Goal: Contribute content: Contribute content

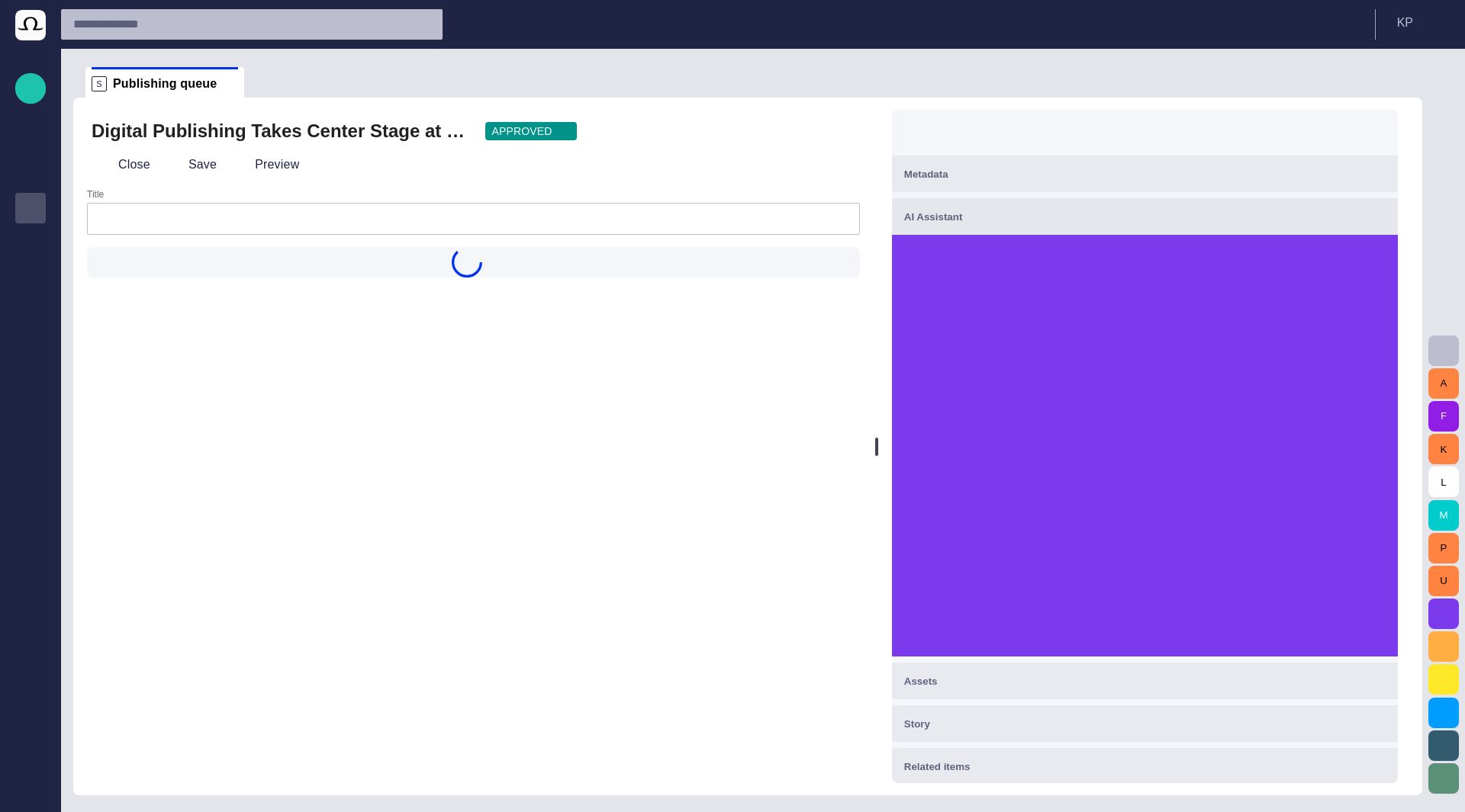
type input "**********"
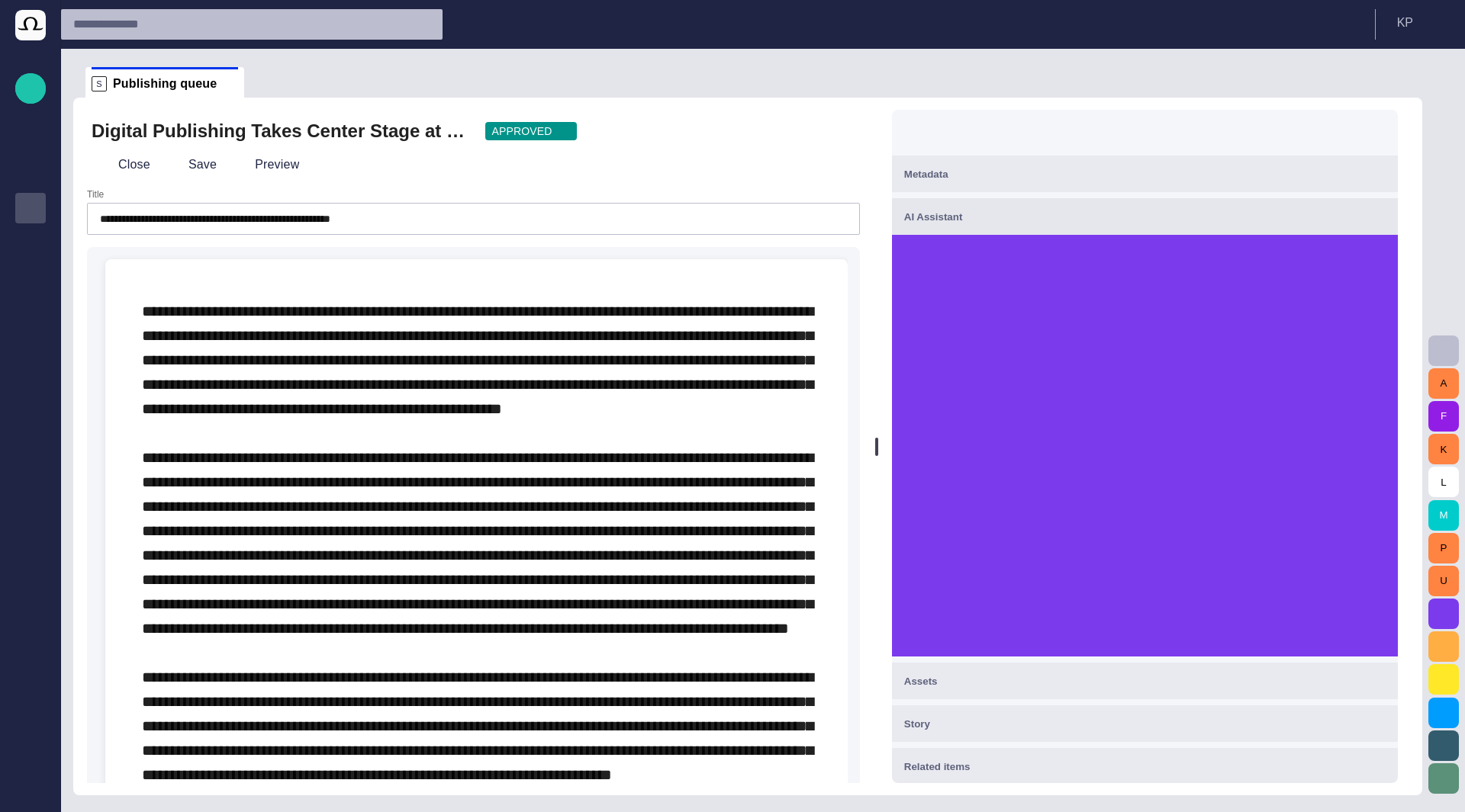
click at [685, 483] on span at bounding box center [477, 750] width 671 height 894
click at [744, 381] on span at bounding box center [477, 750] width 671 height 894
click at [601, 383] on span at bounding box center [477, 750] width 671 height 894
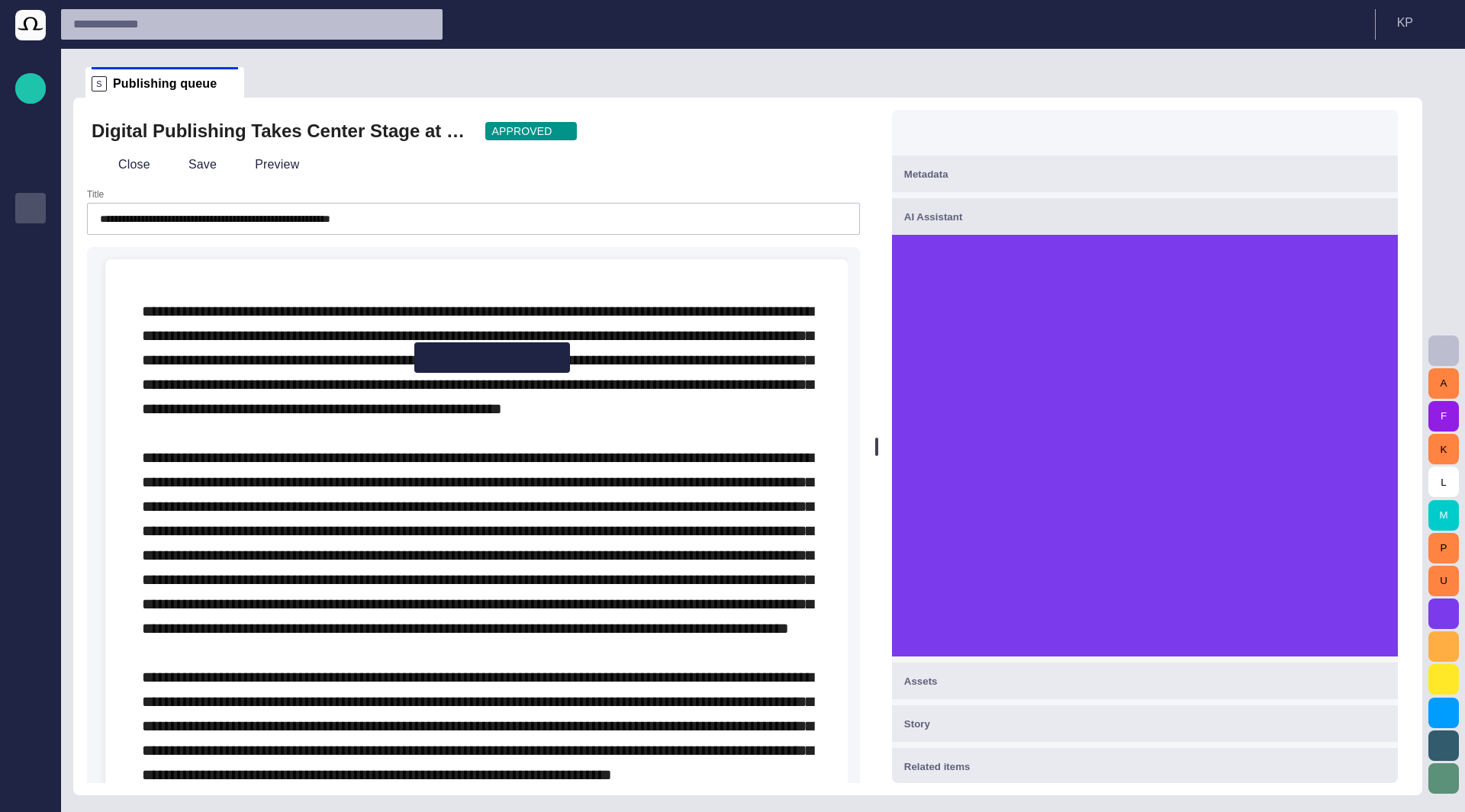
click at [154, 364] on span at bounding box center [477, 750] width 671 height 894
click at [789, 335] on span at bounding box center [477, 750] width 671 height 894
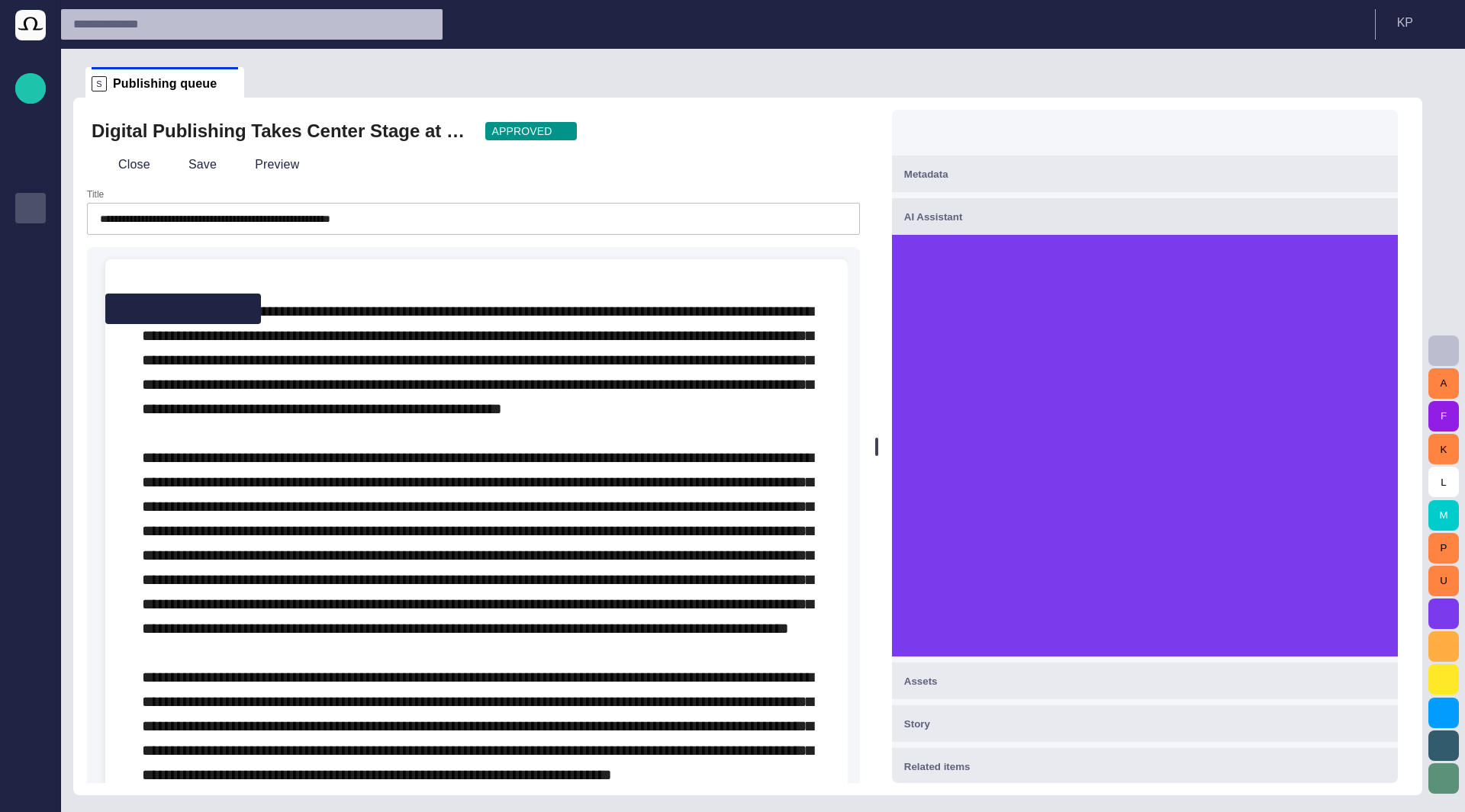
click at [773, 391] on span at bounding box center [477, 750] width 671 height 894
click at [772, 311] on span at bounding box center [477, 750] width 671 height 894
click at [716, 308] on span at bounding box center [477, 750] width 671 height 894
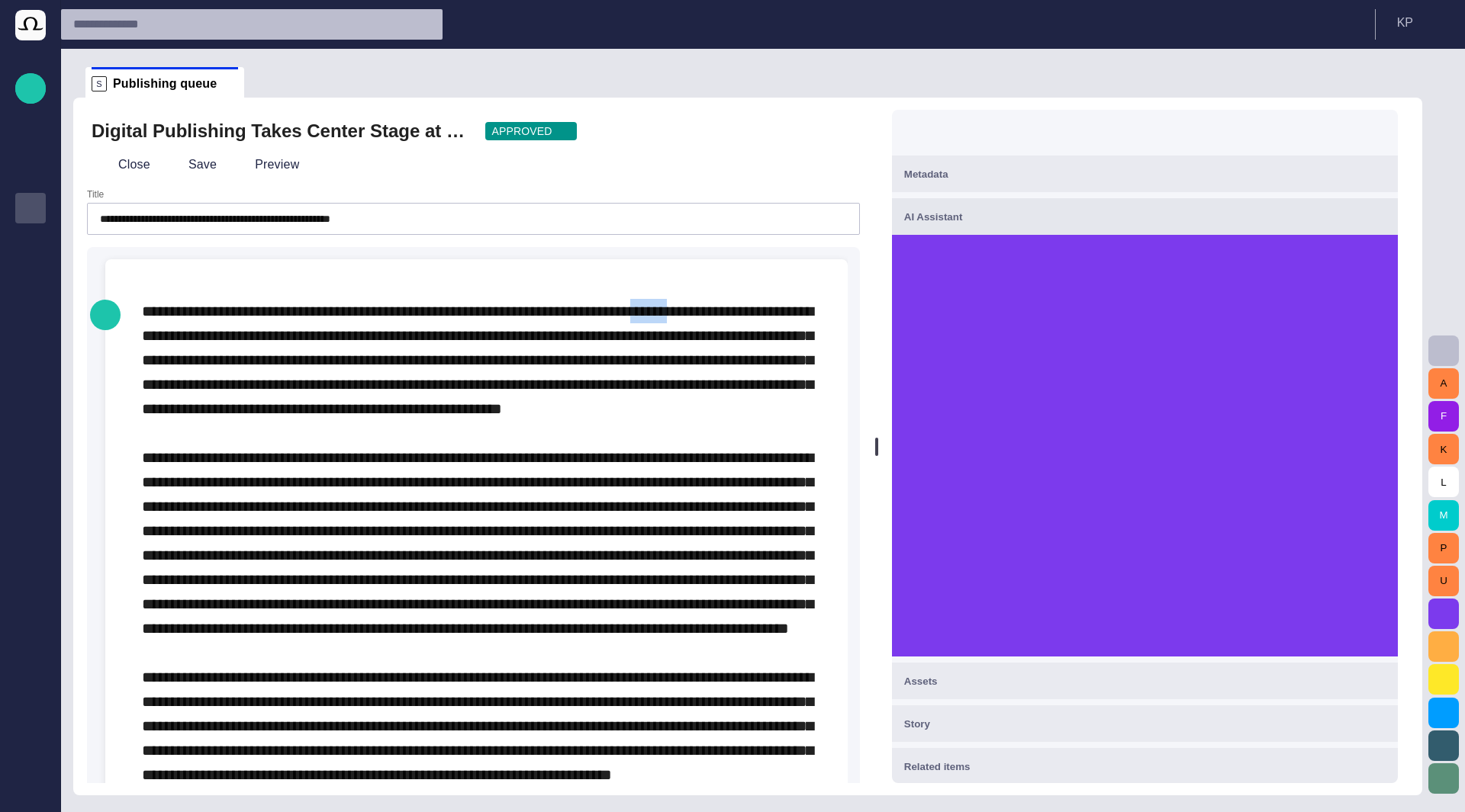
click at [716, 308] on span at bounding box center [477, 750] width 671 height 894
click at [758, 309] on span at bounding box center [477, 750] width 671 height 894
click at [1378, 136] on span "button" at bounding box center [1373, 131] width 16 height 16
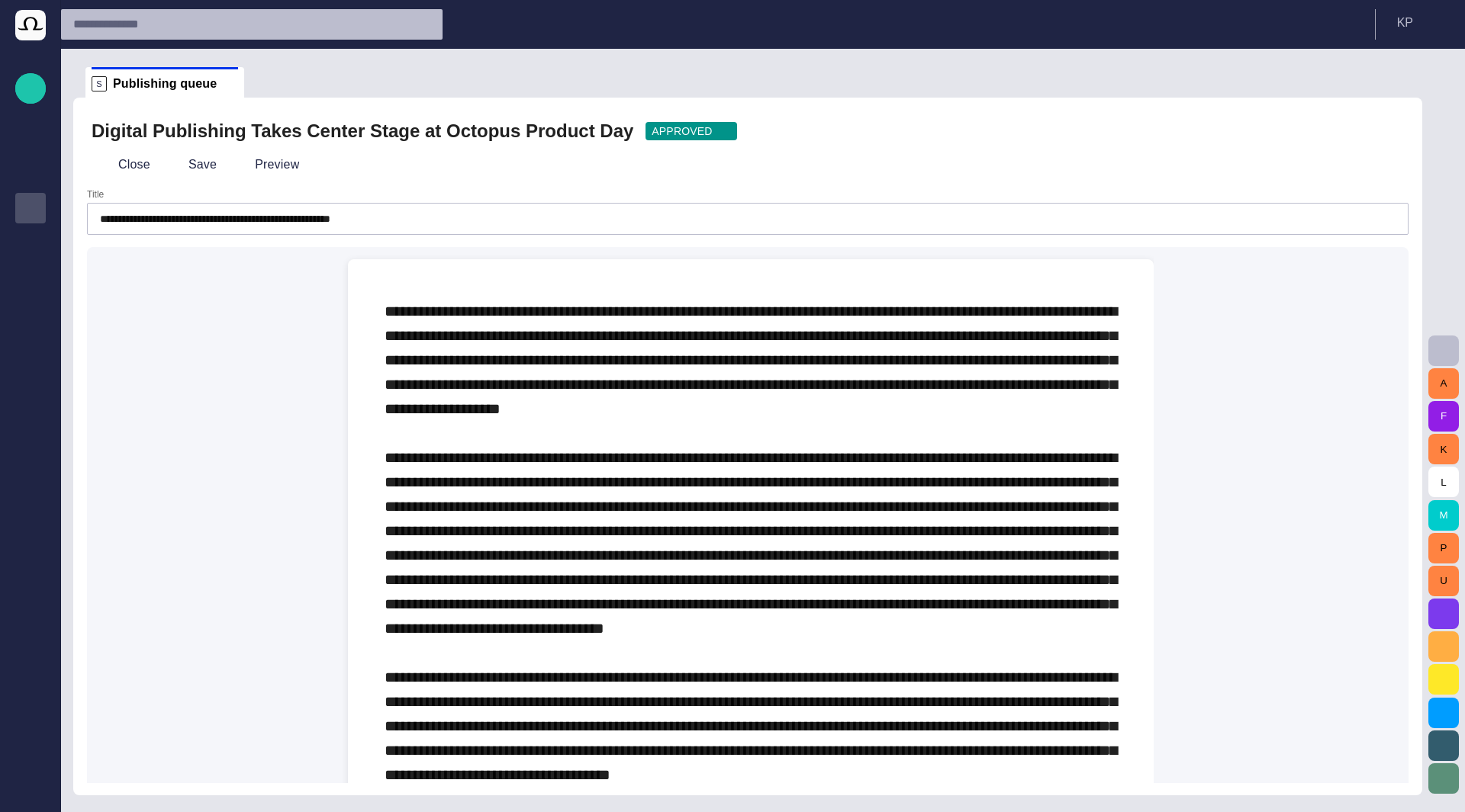
click at [1387, 131] on span "button" at bounding box center [1385, 131] width 16 height 16
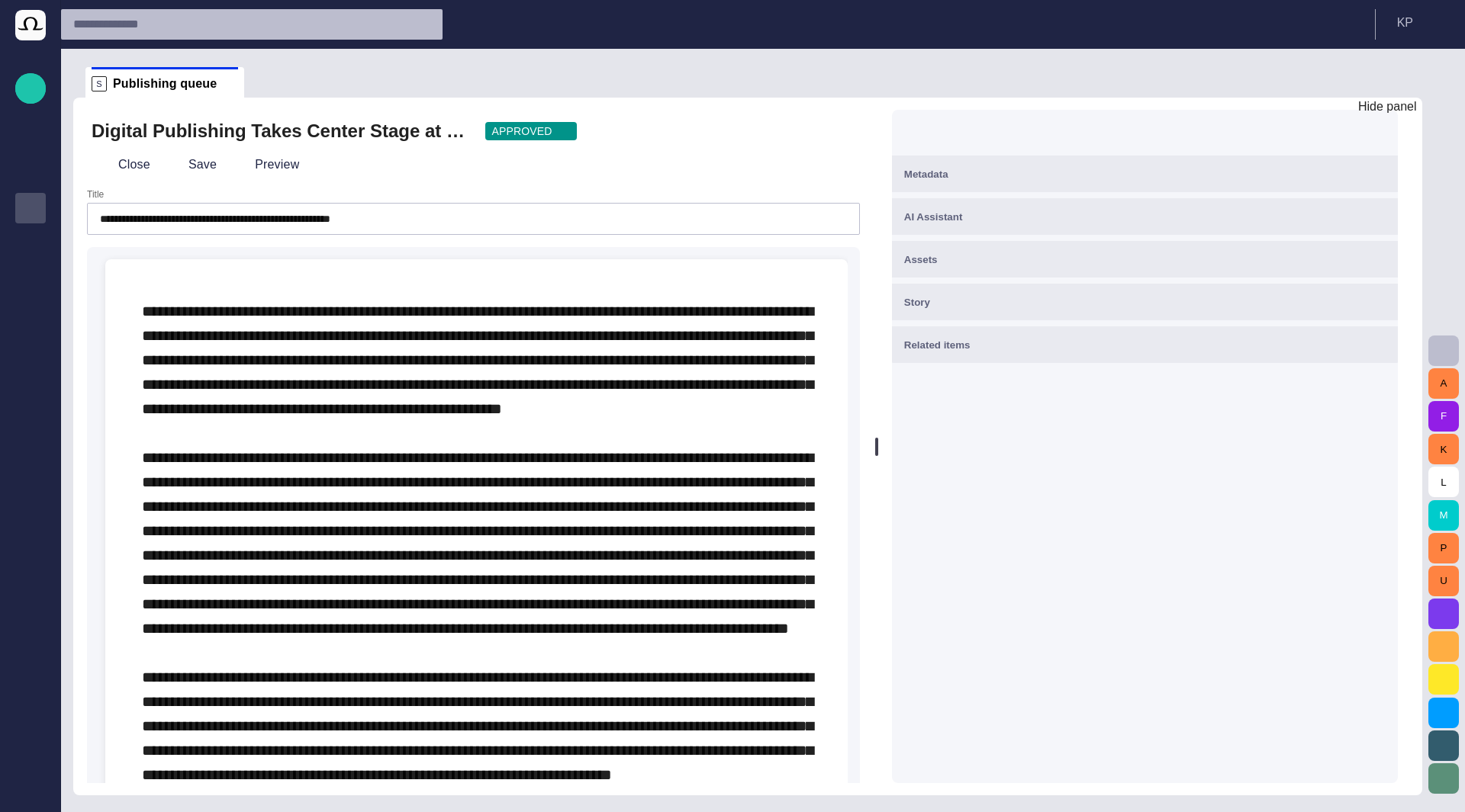
click at [1381, 131] on span "button" at bounding box center [1373, 131] width 16 height 16
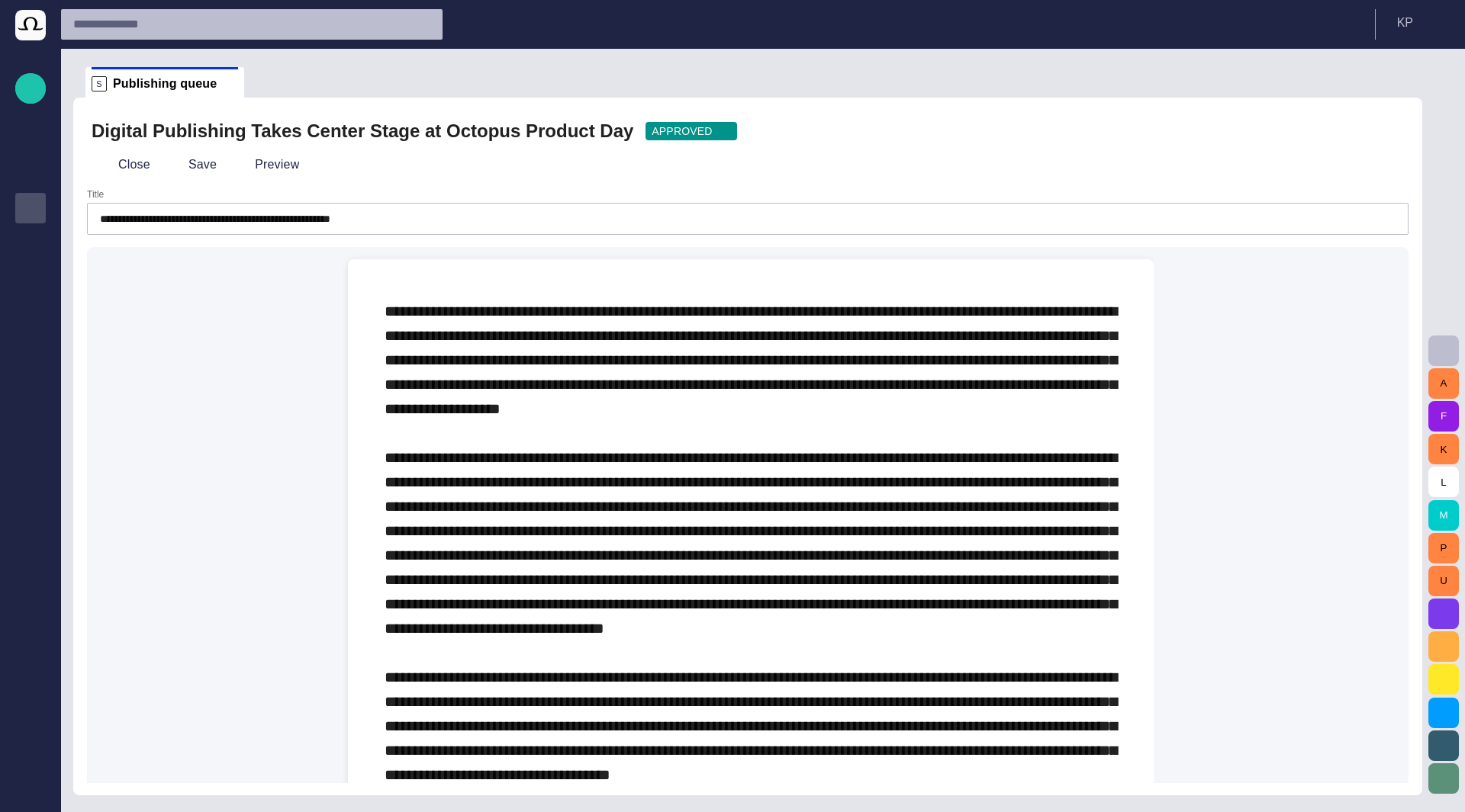
click at [1390, 138] on button "button" at bounding box center [1388, 130] width 30 height 30
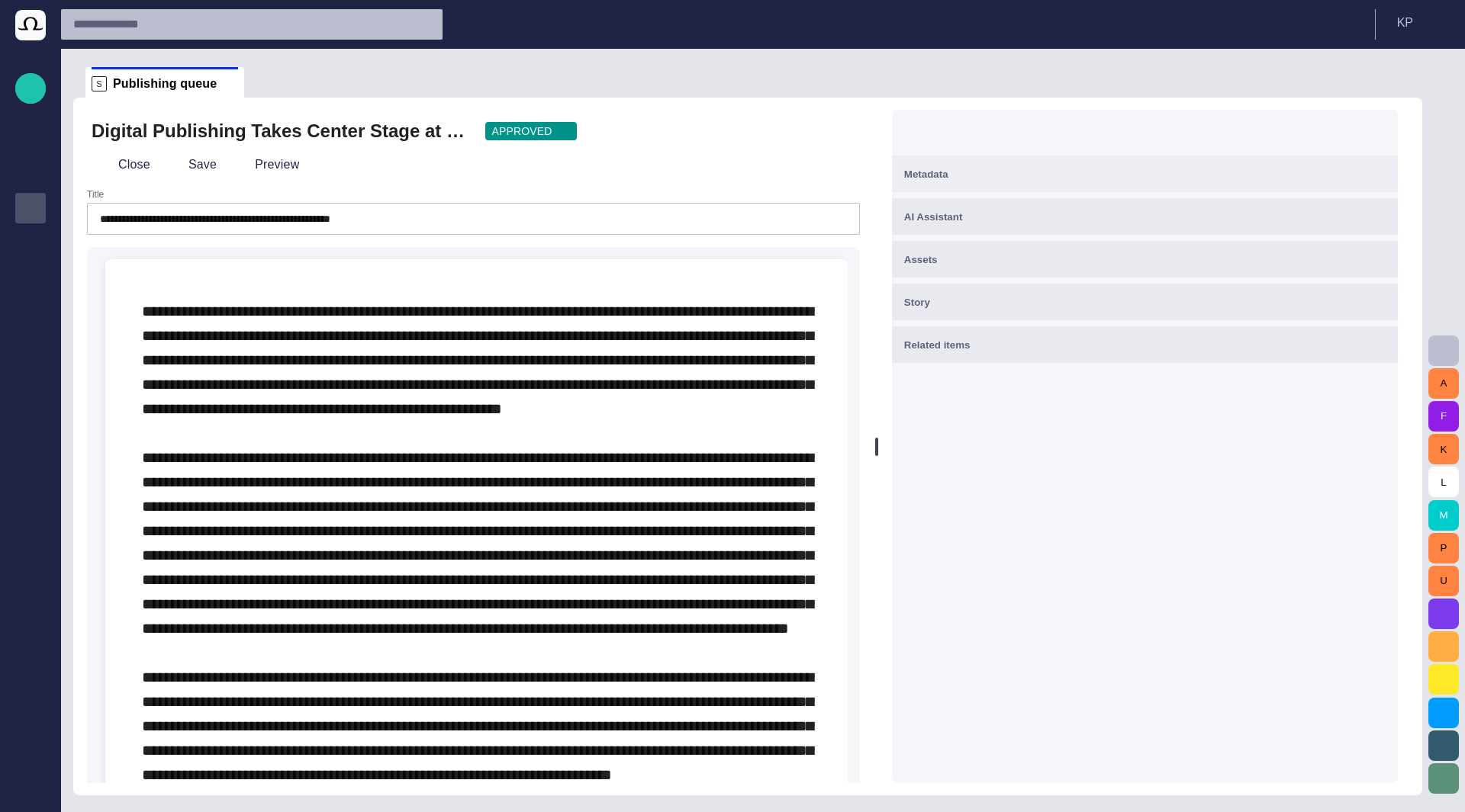
click at [1361, 170] on div "Metadata" at bounding box center [1144, 174] width 481 height 18
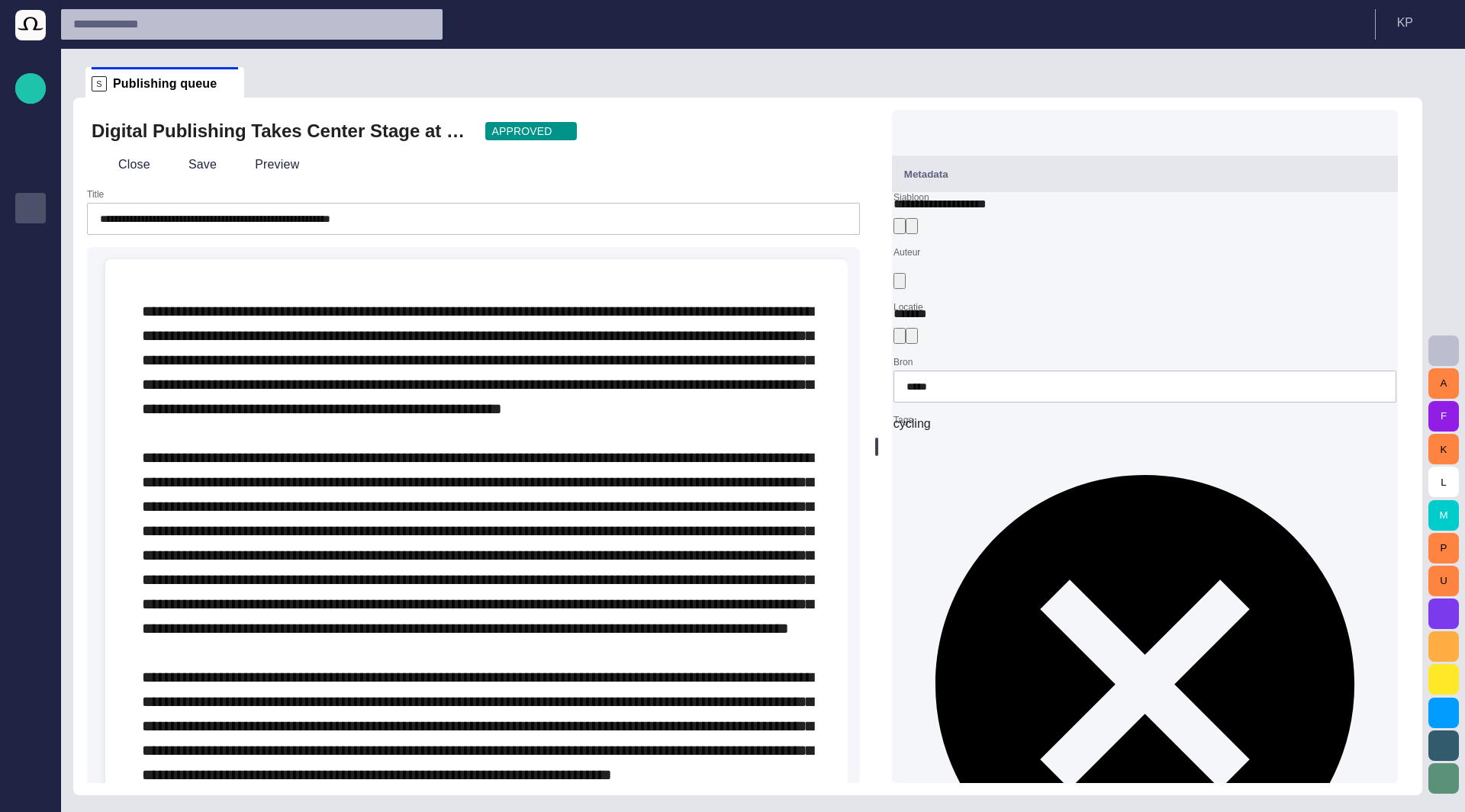
click at [1018, 129] on span "button" at bounding box center [1011, 131] width 16 height 16
click at [988, 133] on span "button" at bounding box center [980, 131] width 16 height 16
click at [1050, 129] on button "button" at bounding box center [1047, 130] width 30 height 30
click at [954, 134] on span "button" at bounding box center [947, 131] width 16 height 16
click at [921, 135] on span "button" at bounding box center [913, 131] width 16 height 16
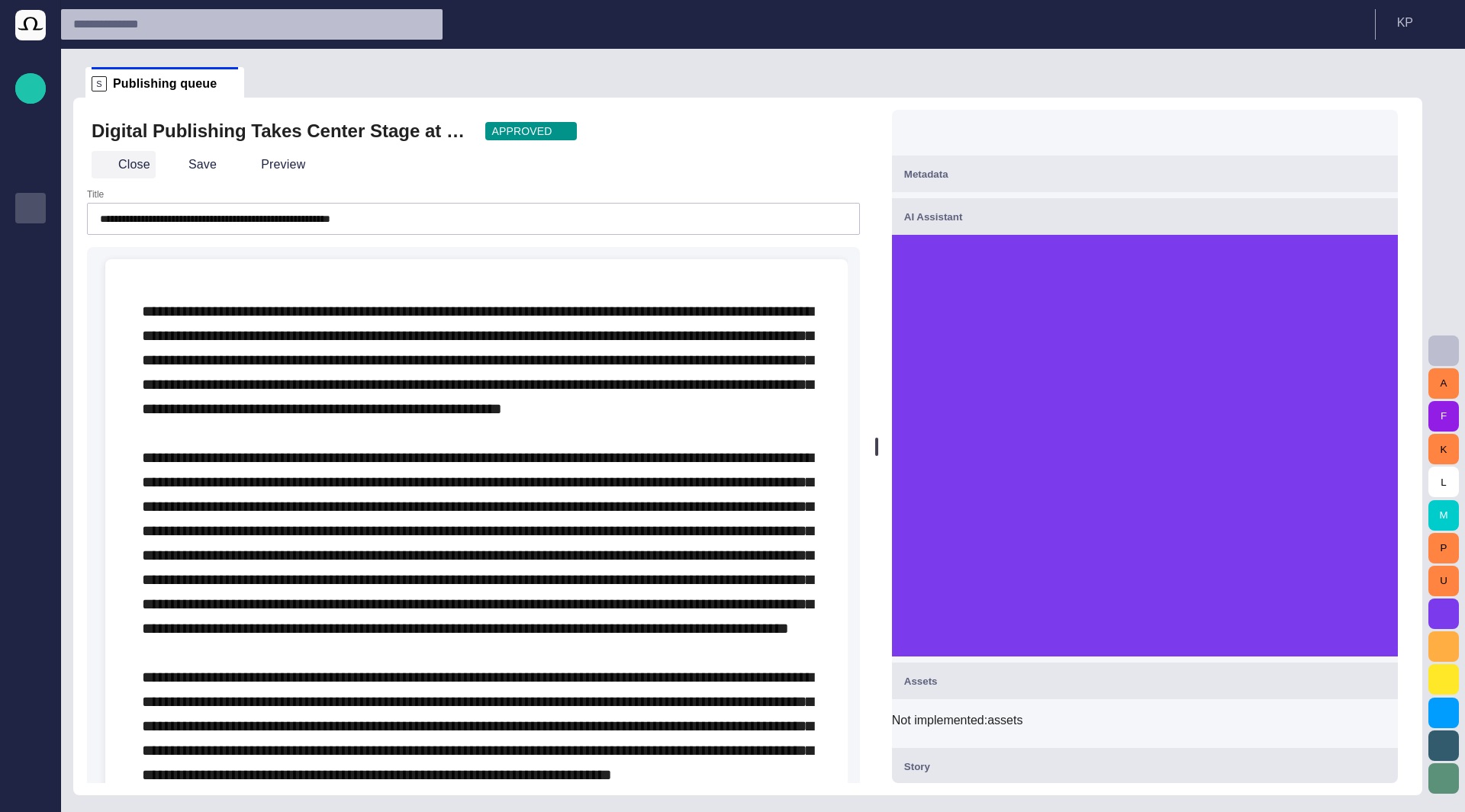
click at [124, 161] on button "Close" at bounding box center [124, 165] width 64 height 28
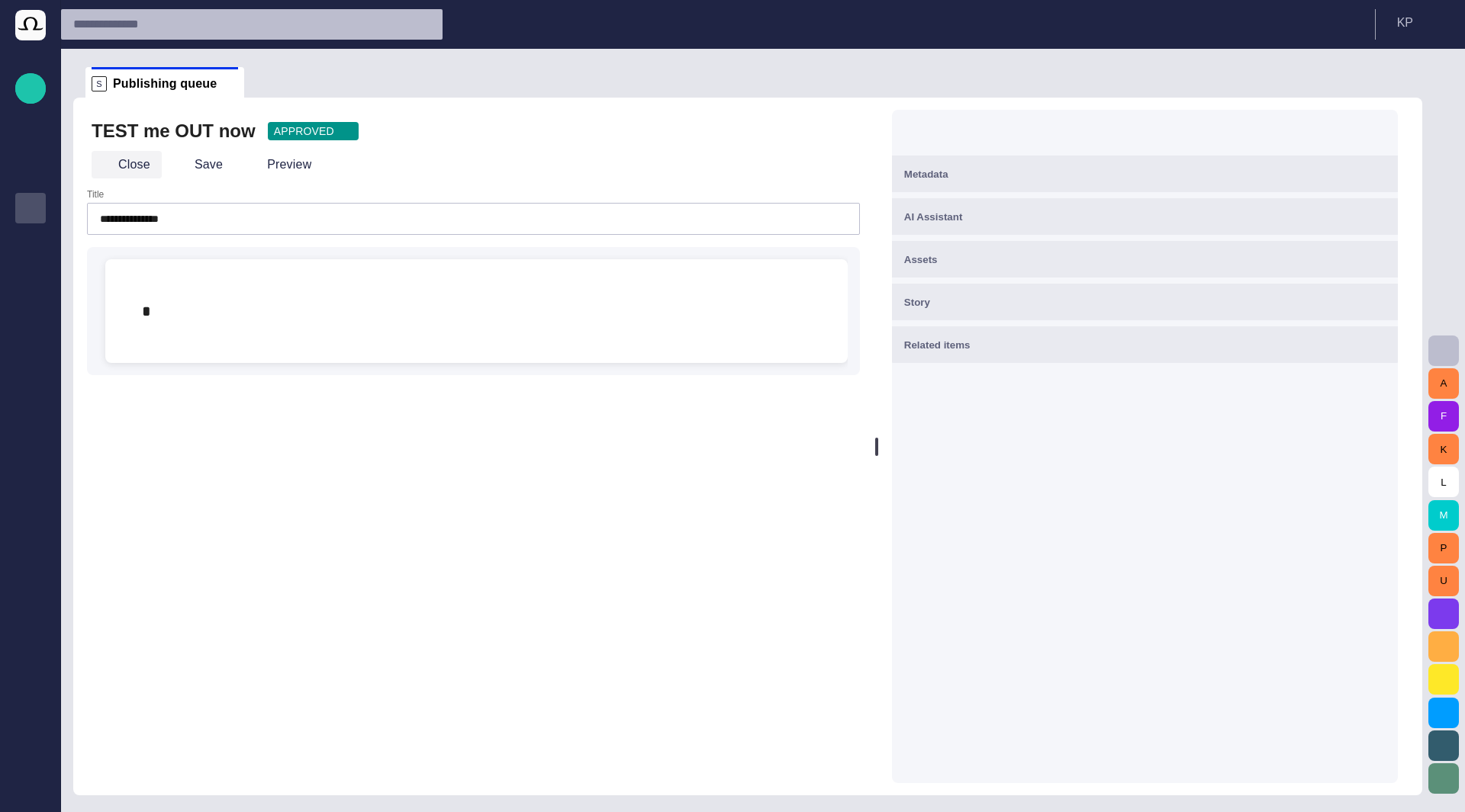
click at [116, 170] on button "Close" at bounding box center [127, 165] width 71 height 28
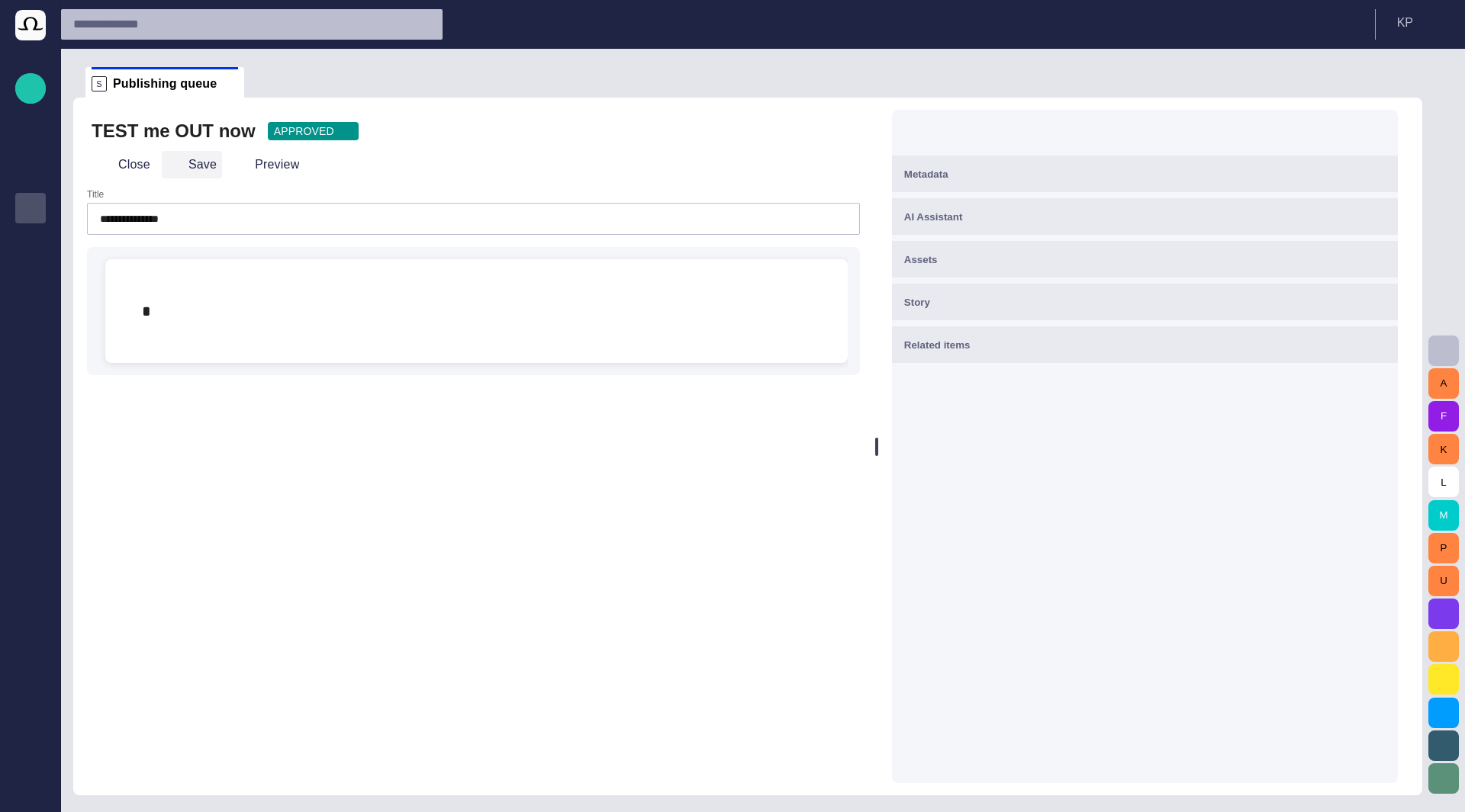
click at [179, 174] on button "Save" at bounding box center [192, 165] width 61 height 28
click at [248, 170] on button "Preview" at bounding box center [272, 165] width 76 height 28
click at [113, 158] on button "Close" at bounding box center [127, 165] width 71 height 28
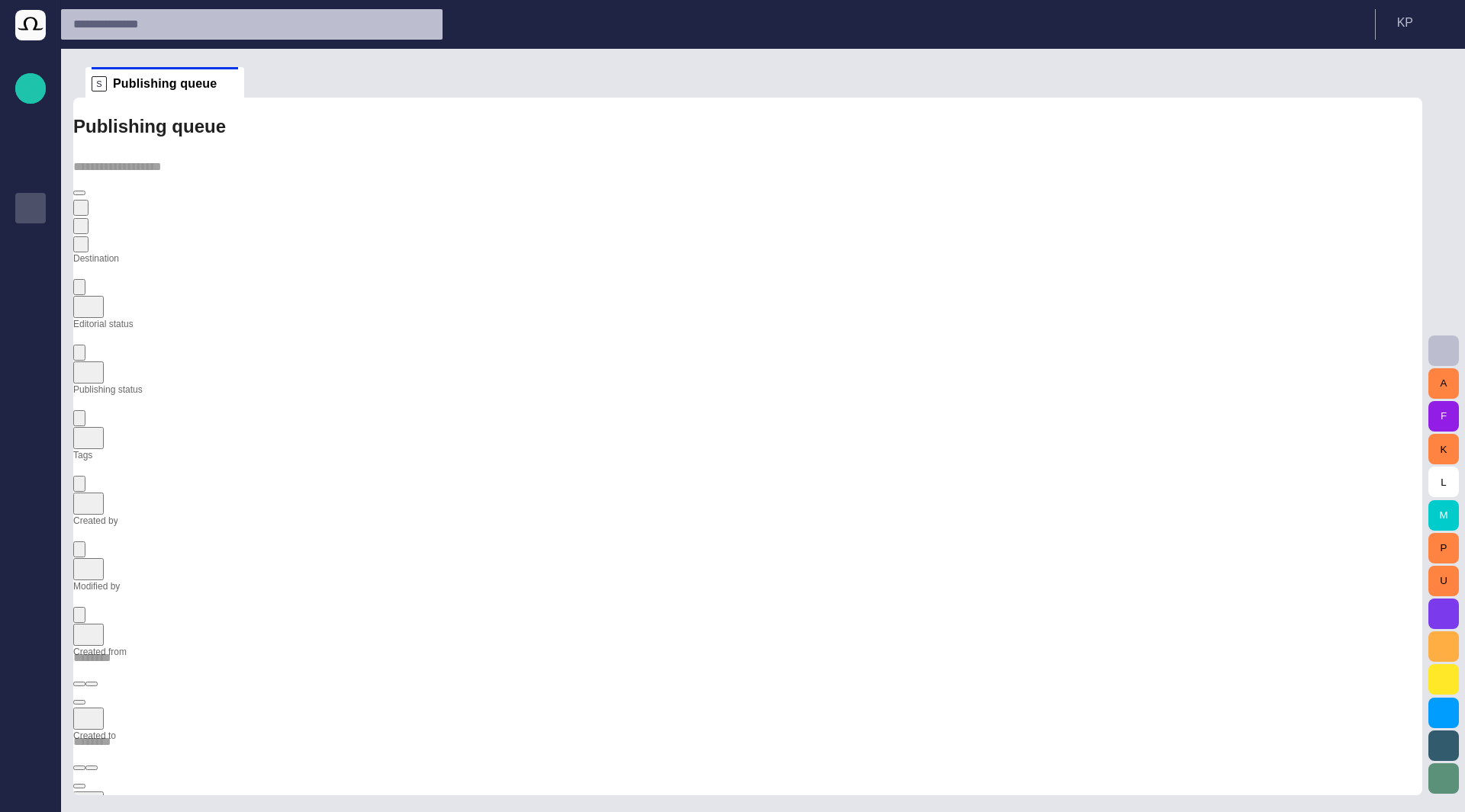
click at [362, 170] on div at bounding box center [747, 204] width 1349 height 98
click at [80, 291] on icon "Open" at bounding box center [80, 291] width 0 height 0
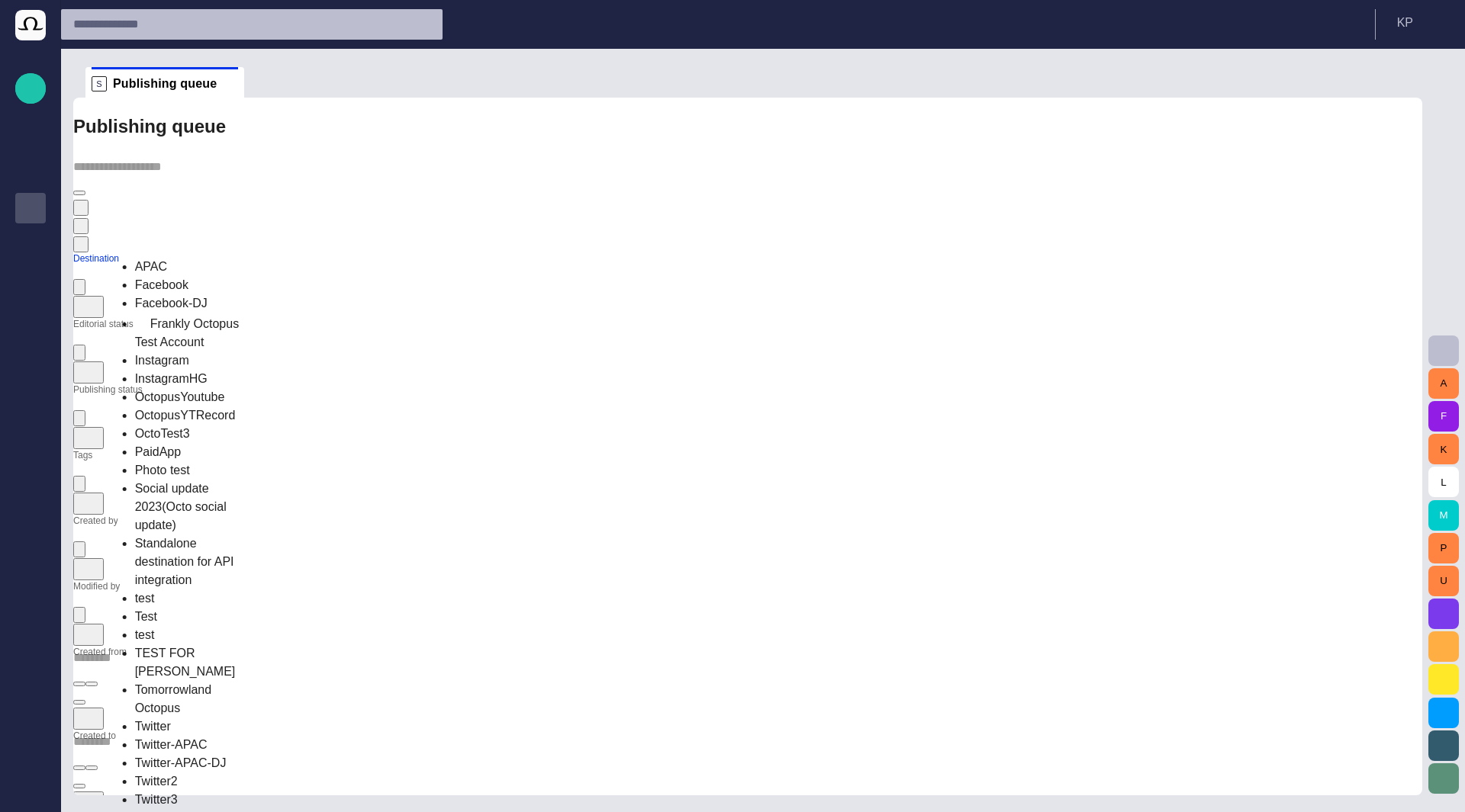
scroll to position [200, 0]
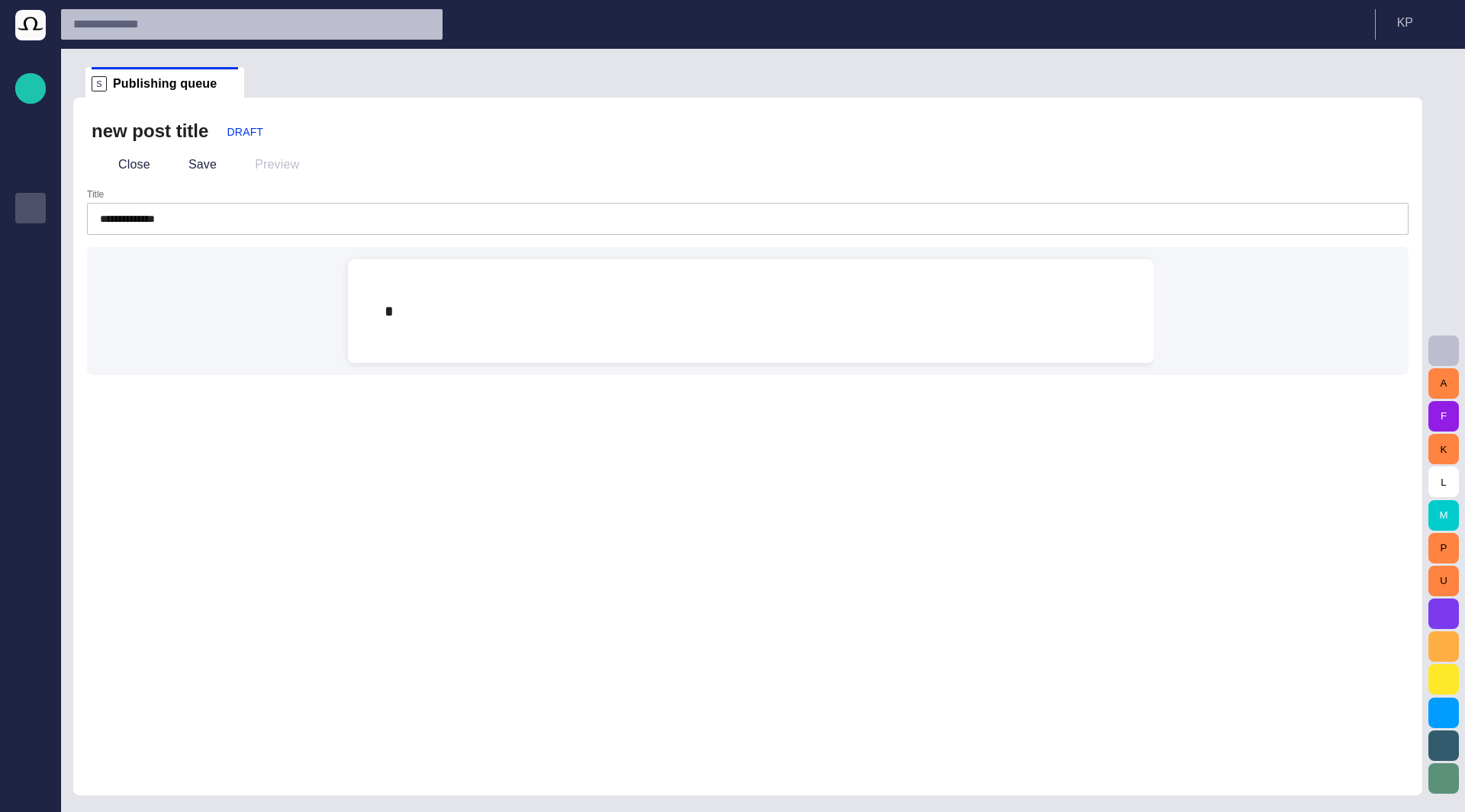
click at [259, 164] on div "Preview" at bounding box center [269, 165] width 83 height 28
click at [138, 172] on button "Close" at bounding box center [124, 165] width 64 height 28
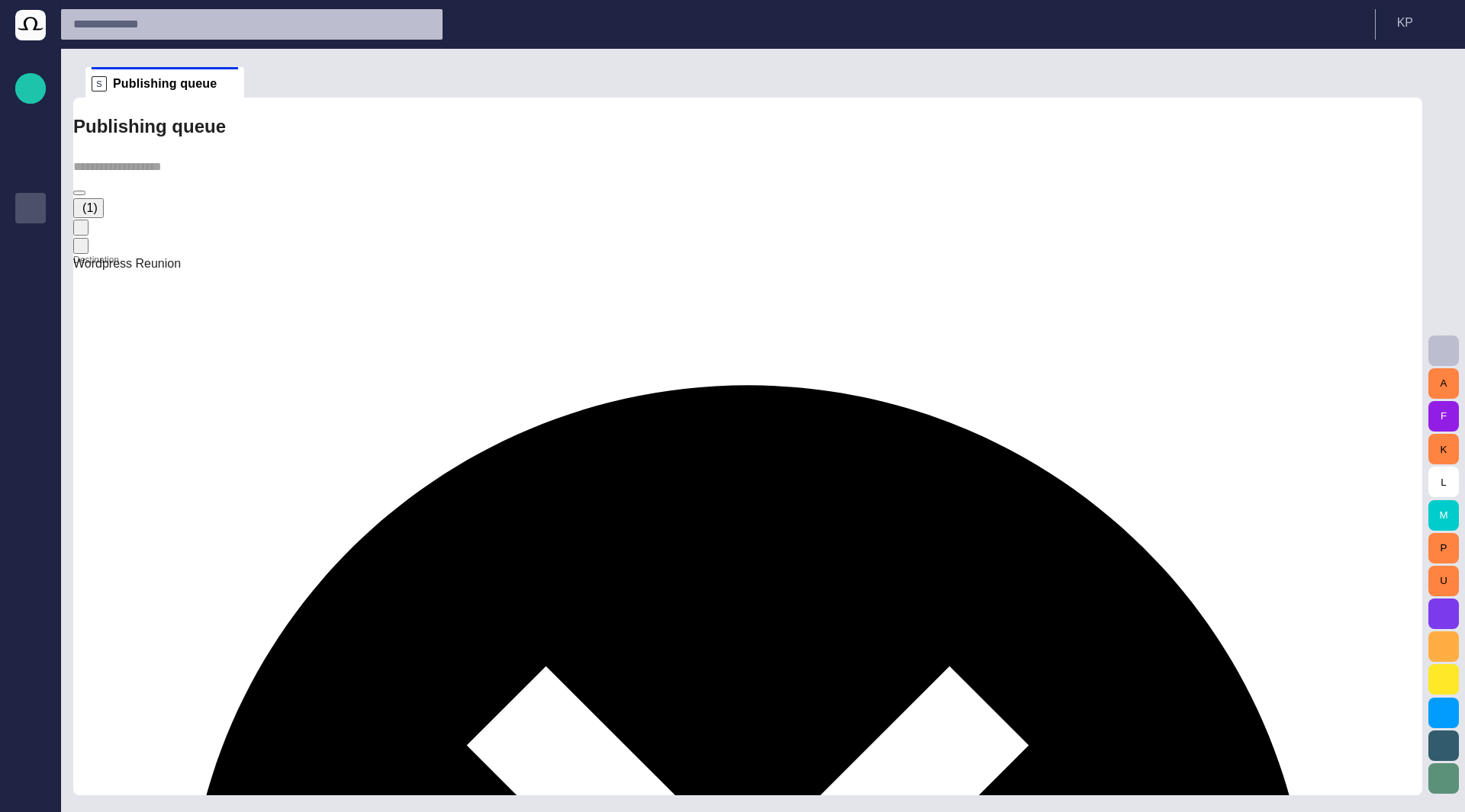
click at [76, 212] on span "button" at bounding box center [76, 212] width 0 height 0
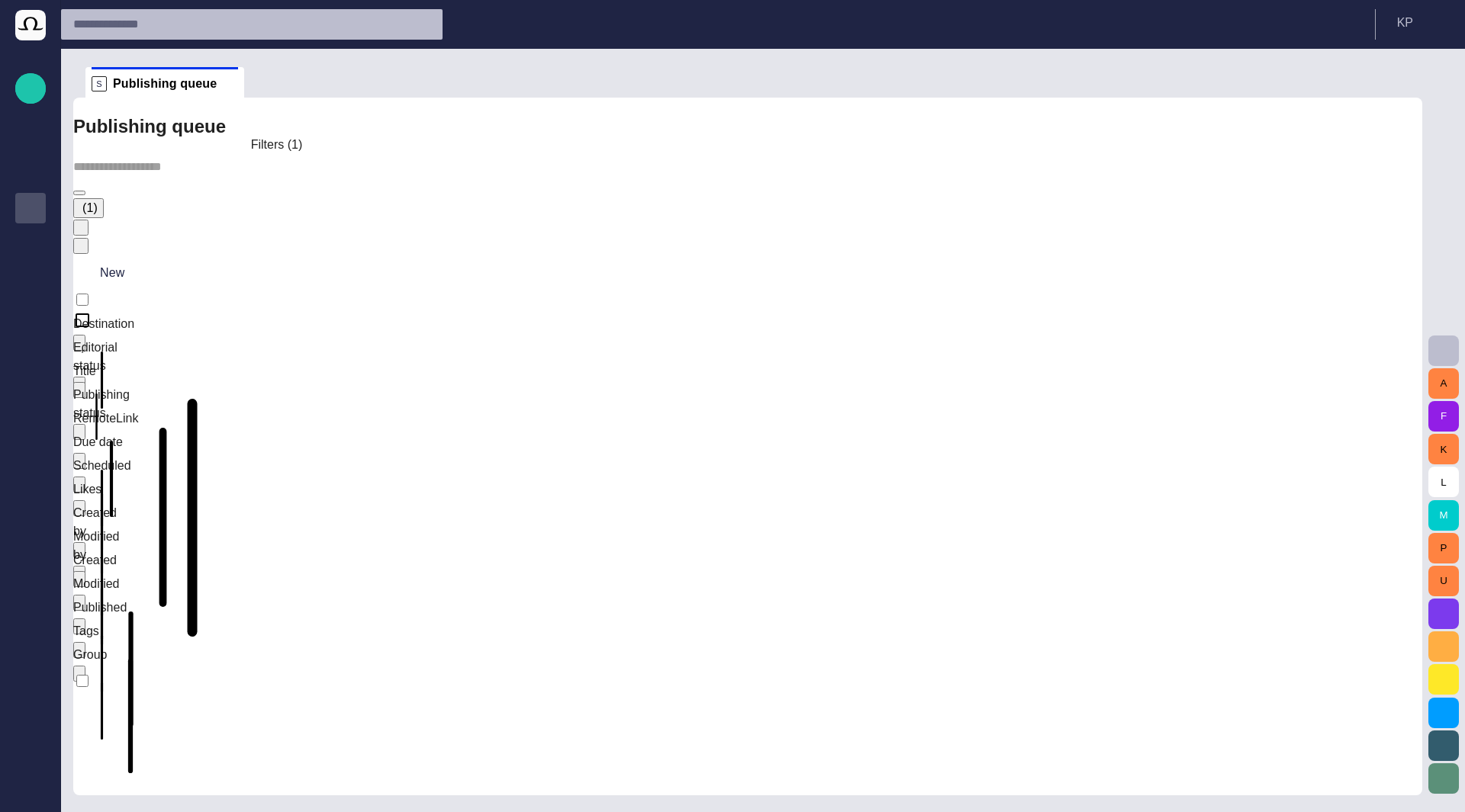
click at [104, 198] on button "(1)" at bounding box center [88, 208] width 30 height 20
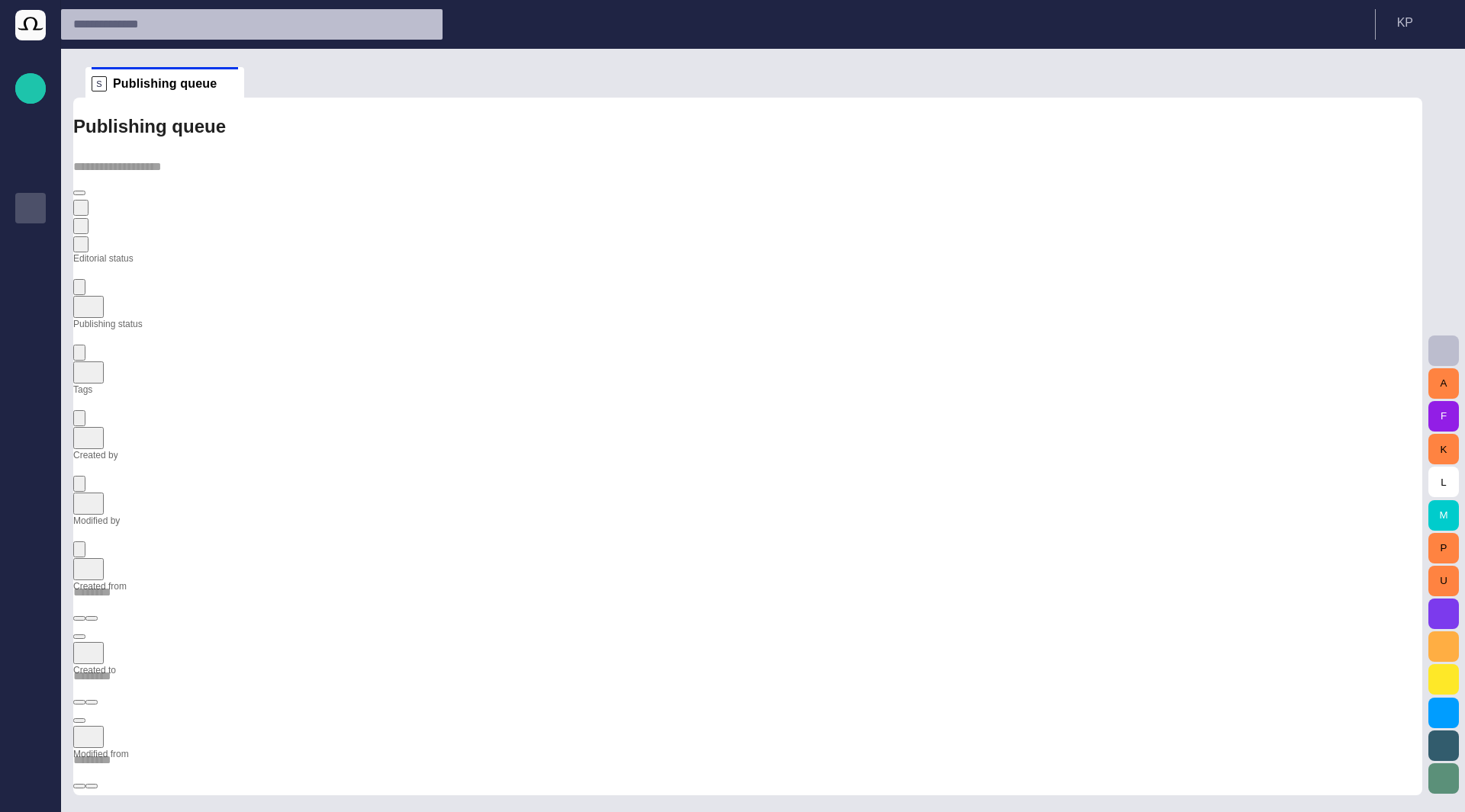
click at [360, 172] on div at bounding box center [747, 204] width 1349 height 98
click at [89, 200] on button "button" at bounding box center [80, 208] width 16 height 16
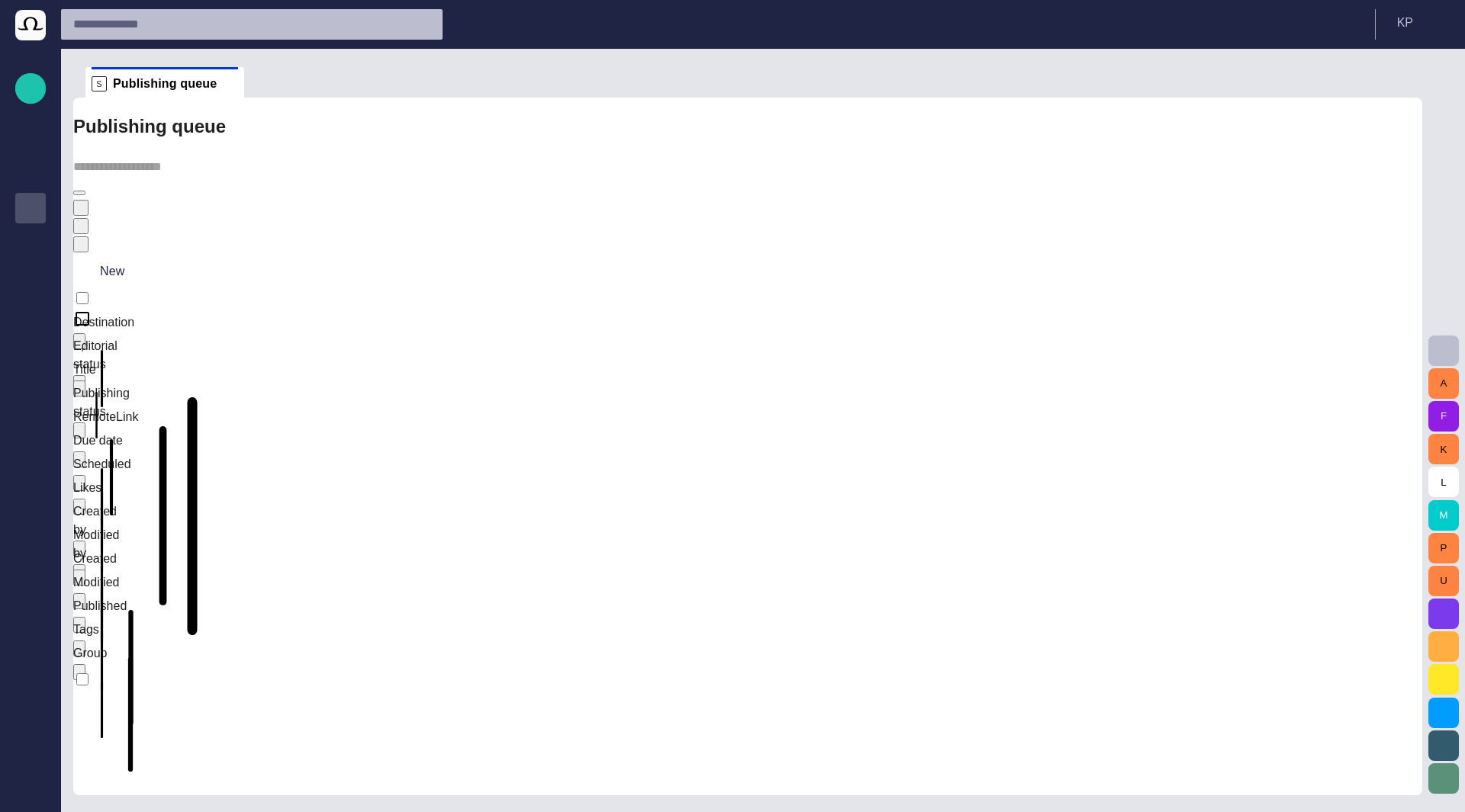
scroll to position [0, 0]
click at [130, 526] on div "Modified by" at bounding box center [102, 544] width 57 height 37
click at [80, 552] on icon "Sort" at bounding box center [80, 552] width 0 height 0
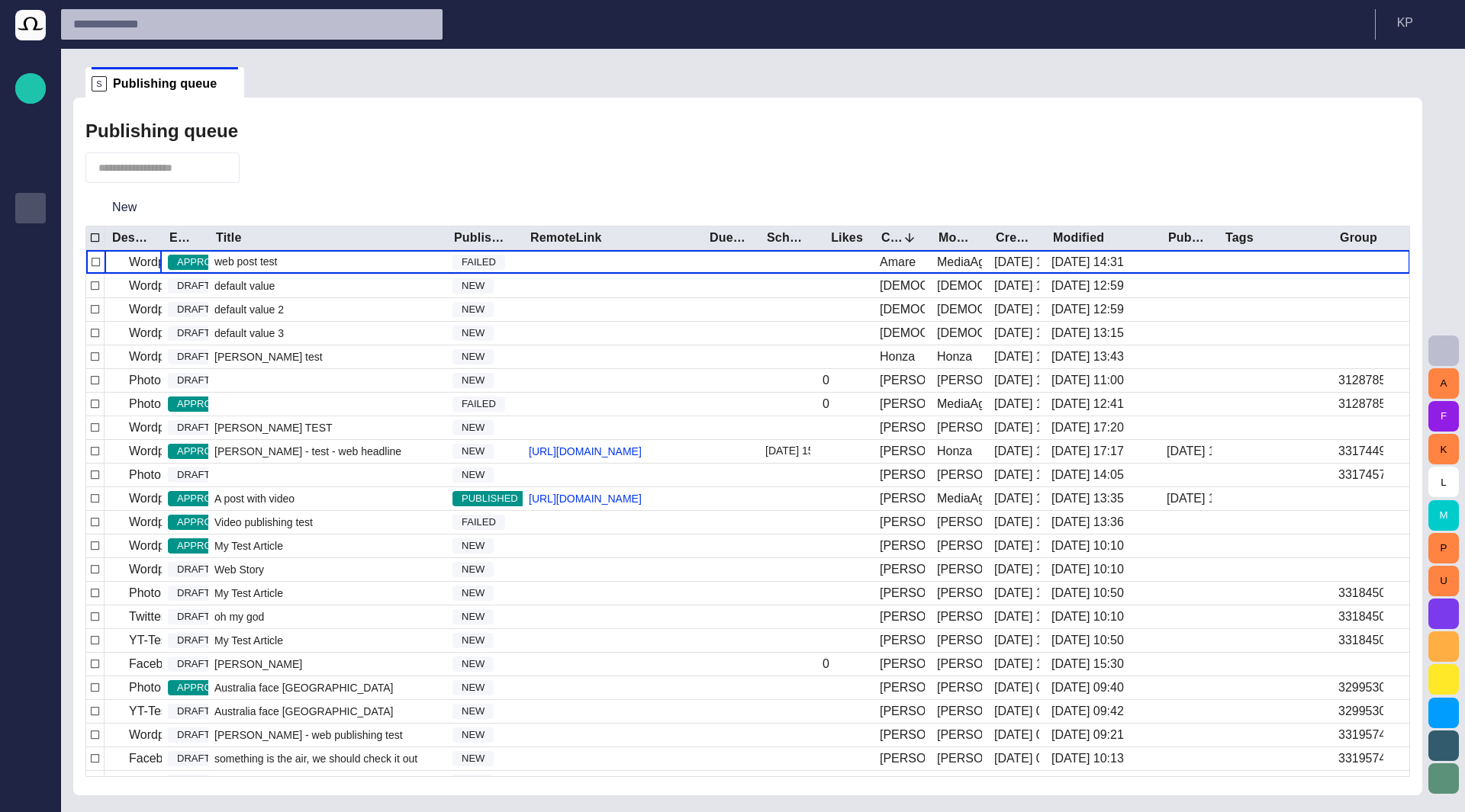
drag, startPoint x: 924, startPoint y: 7, endPoint x: 422, endPoint y: 68, distance: 505.7
click at [422, 68] on div "Story Rundown Rundowns Story folders Publishing queue Publishing queue KKK Medi…" at bounding box center [732, 406] width 1465 height 812
click at [282, 265] on div "web post test" at bounding box center [327, 261] width 238 height 24
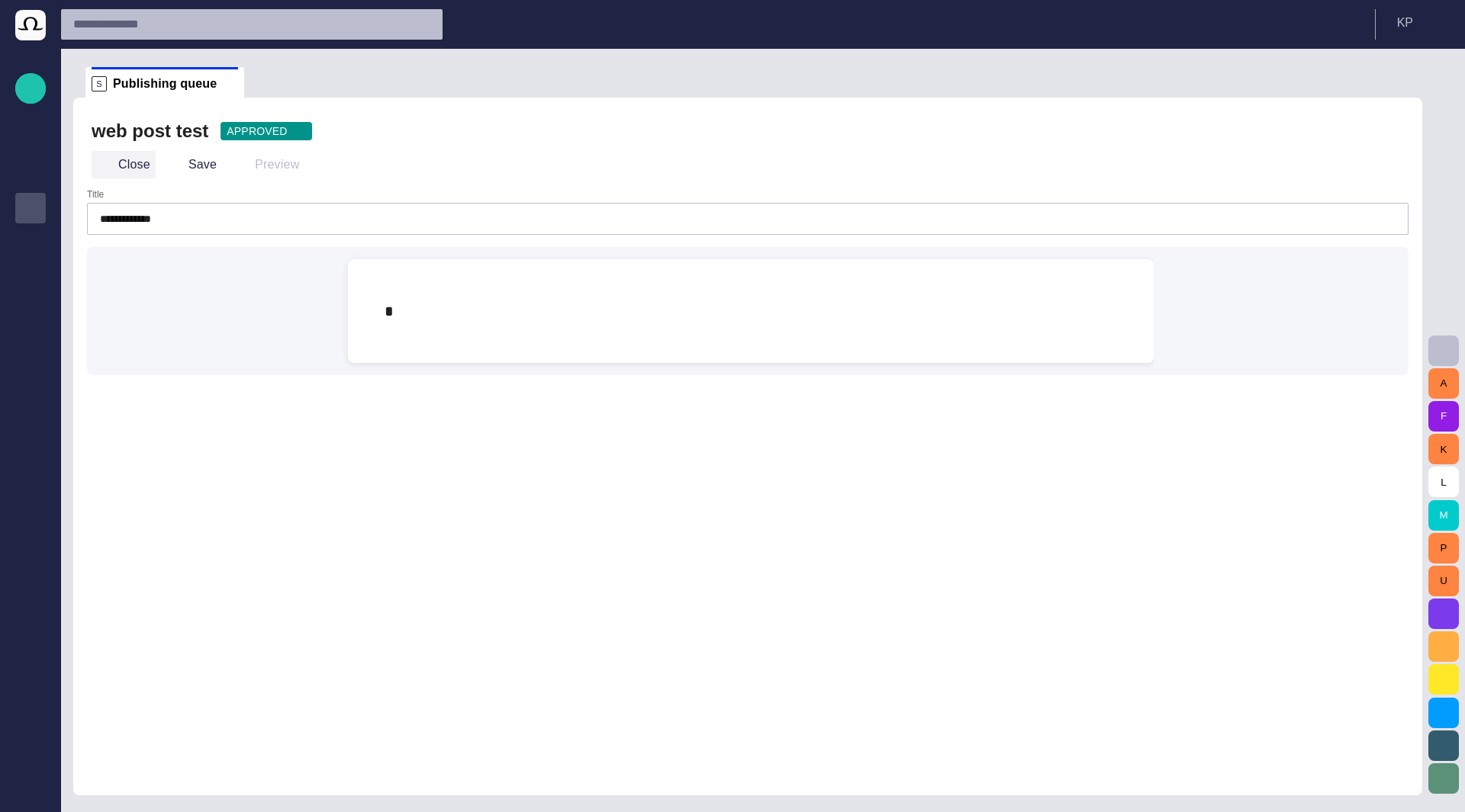
click at [116, 170] on button "Close" at bounding box center [124, 165] width 64 height 28
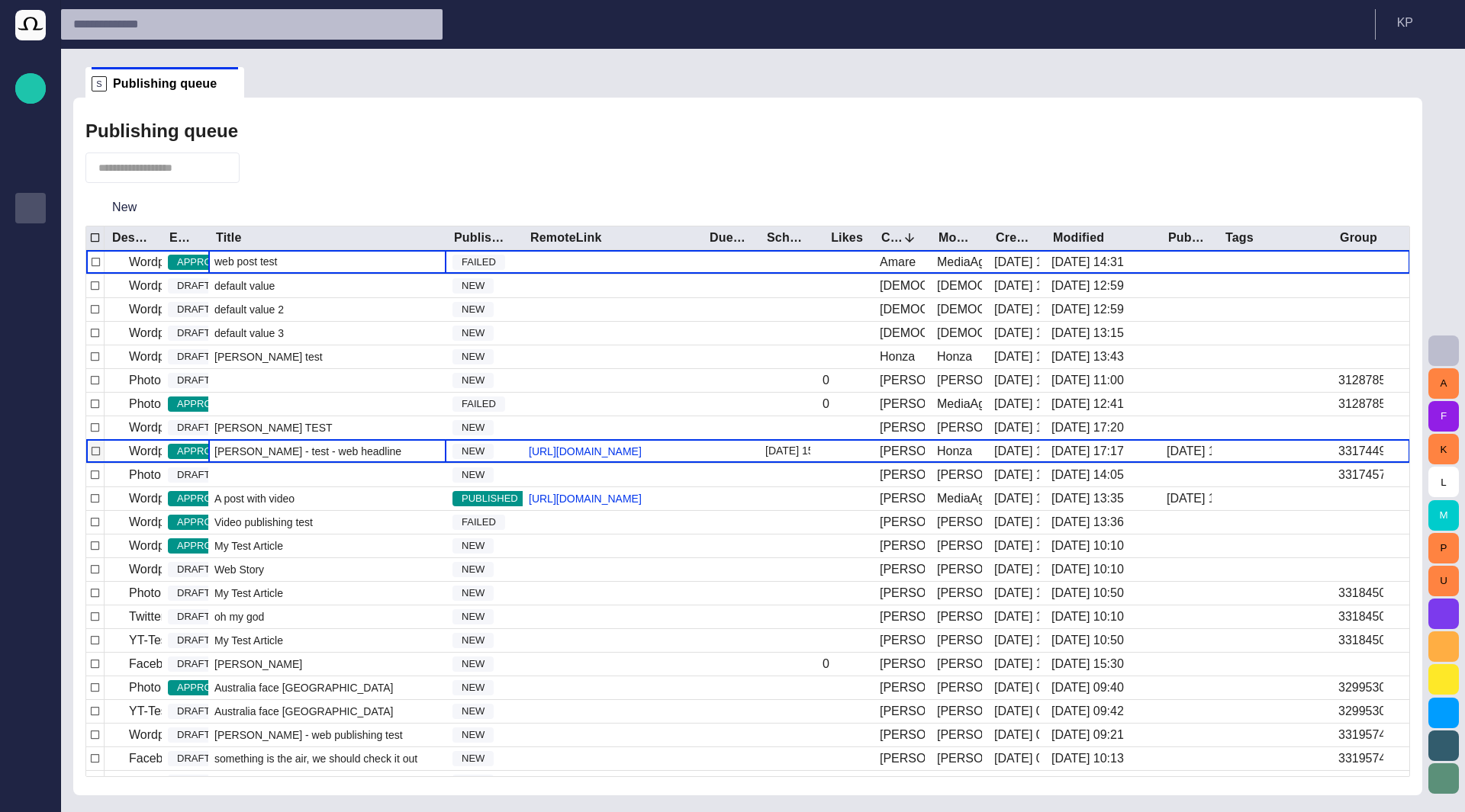
click at [257, 459] on span "[PERSON_NAME] - test - web headline" at bounding box center [308, 451] width 187 height 16
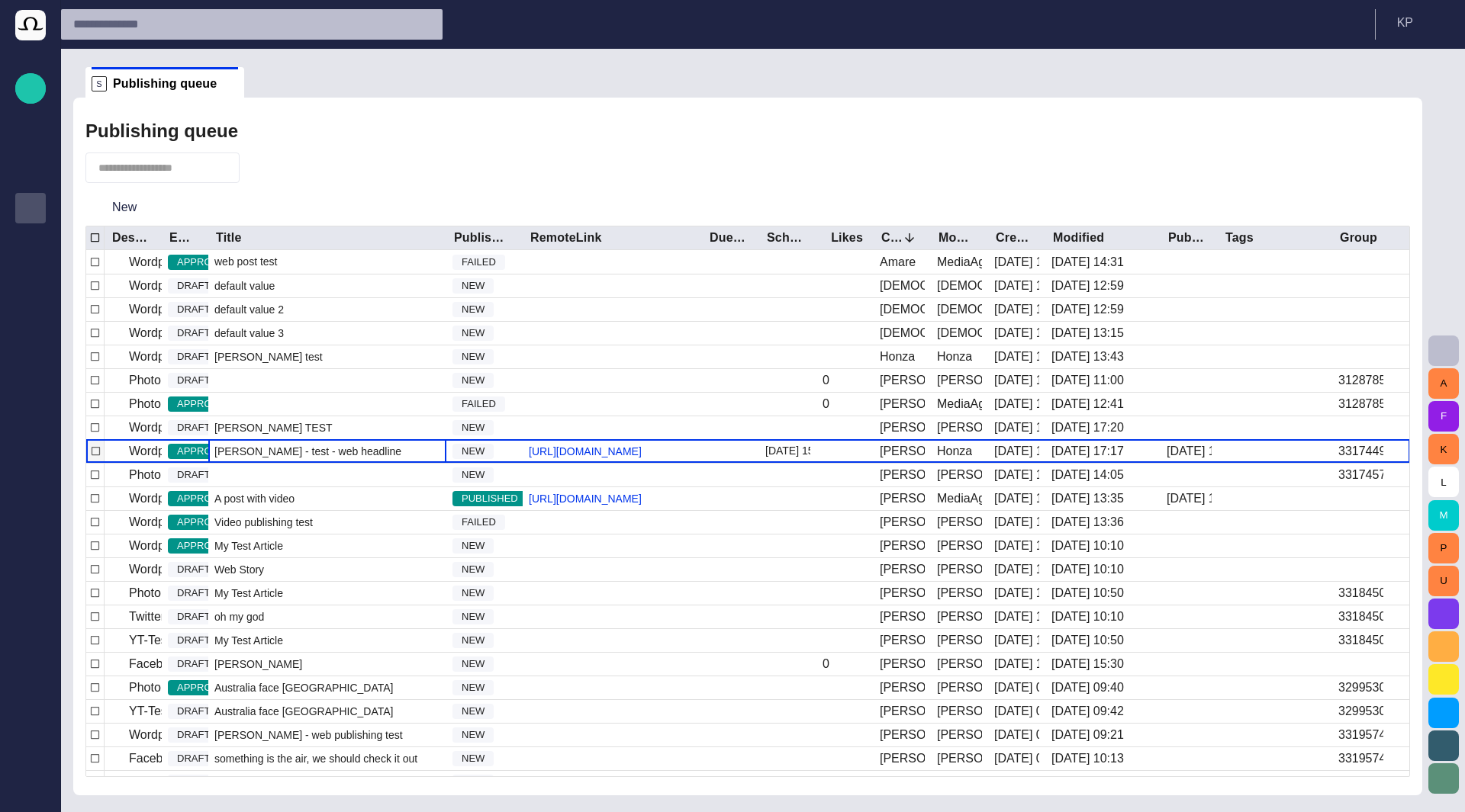
click at [257, 459] on span "[PERSON_NAME] - test - web headline" at bounding box center [308, 451] width 187 height 16
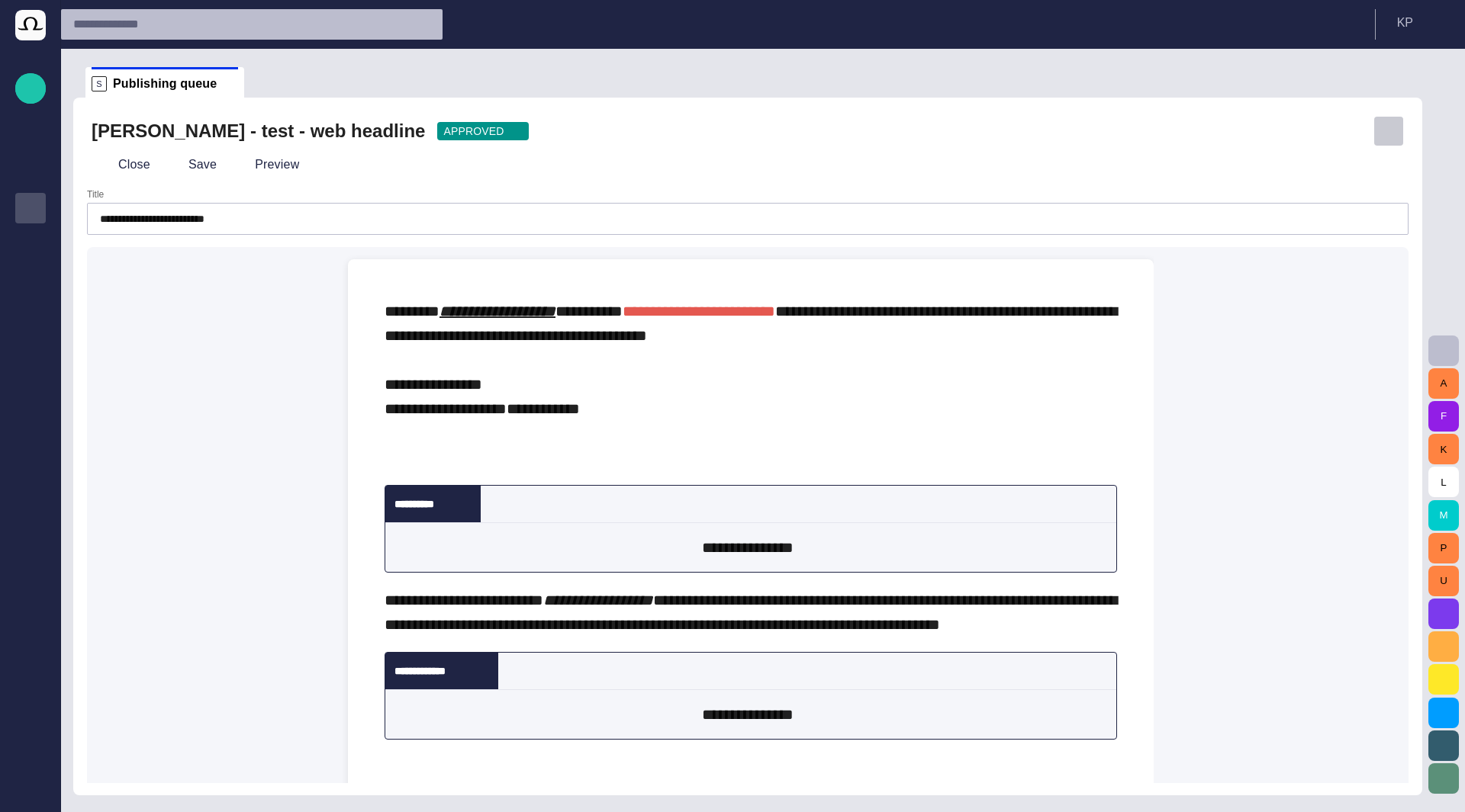
click at [1394, 134] on span "button" at bounding box center [1388, 131] width 16 height 16
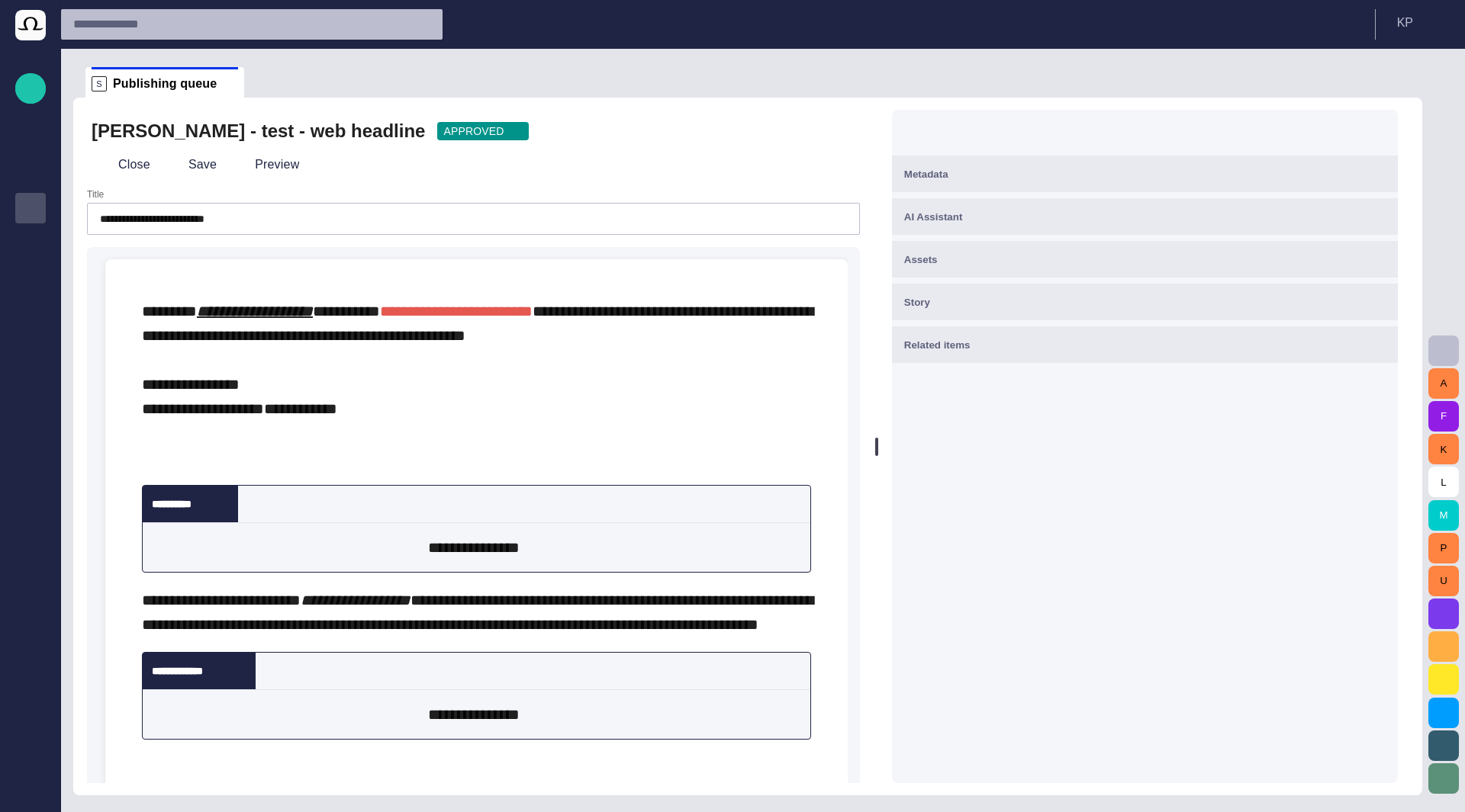
click at [316, 160] on div "Close Save Preview" at bounding box center [474, 165] width 764 height 37
click at [107, 174] on button "Close" at bounding box center [124, 165] width 64 height 28
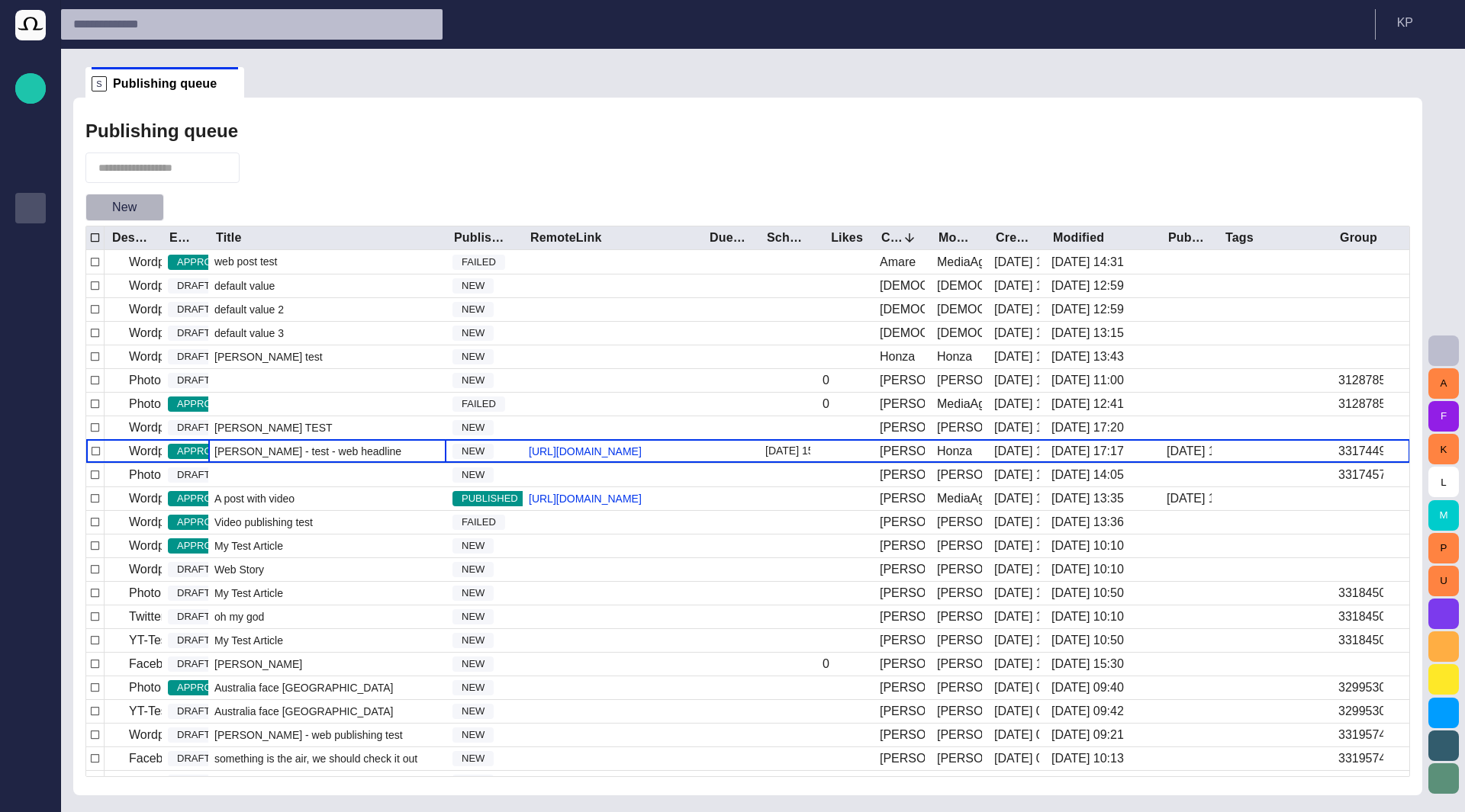
click at [151, 213] on span "button" at bounding box center [151, 207] width 16 height 16
click at [126, 203] on div at bounding box center [732, 406] width 1465 height 812
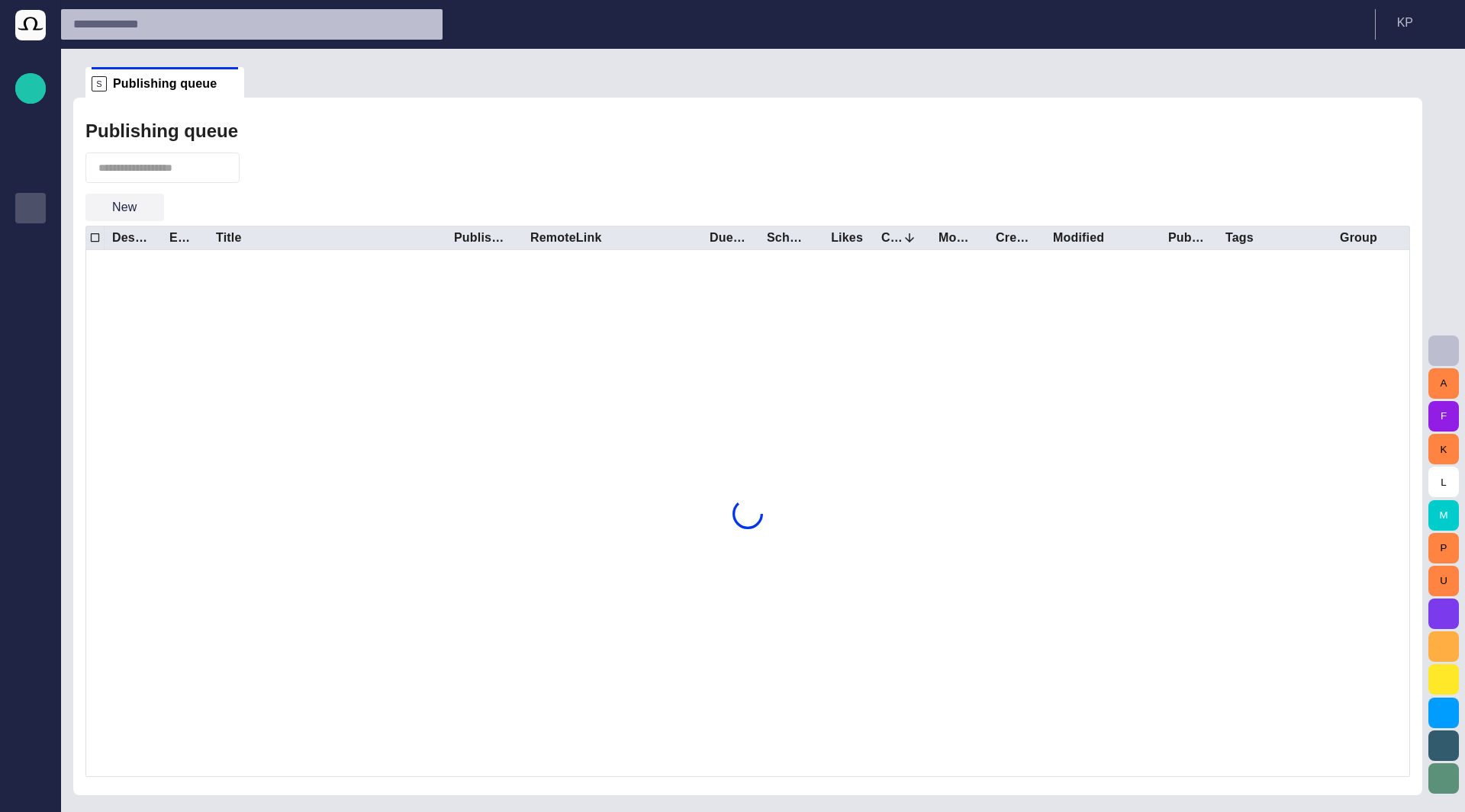
click at [147, 208] on span "button" at bounding box center [151, 207] width 16 height 16
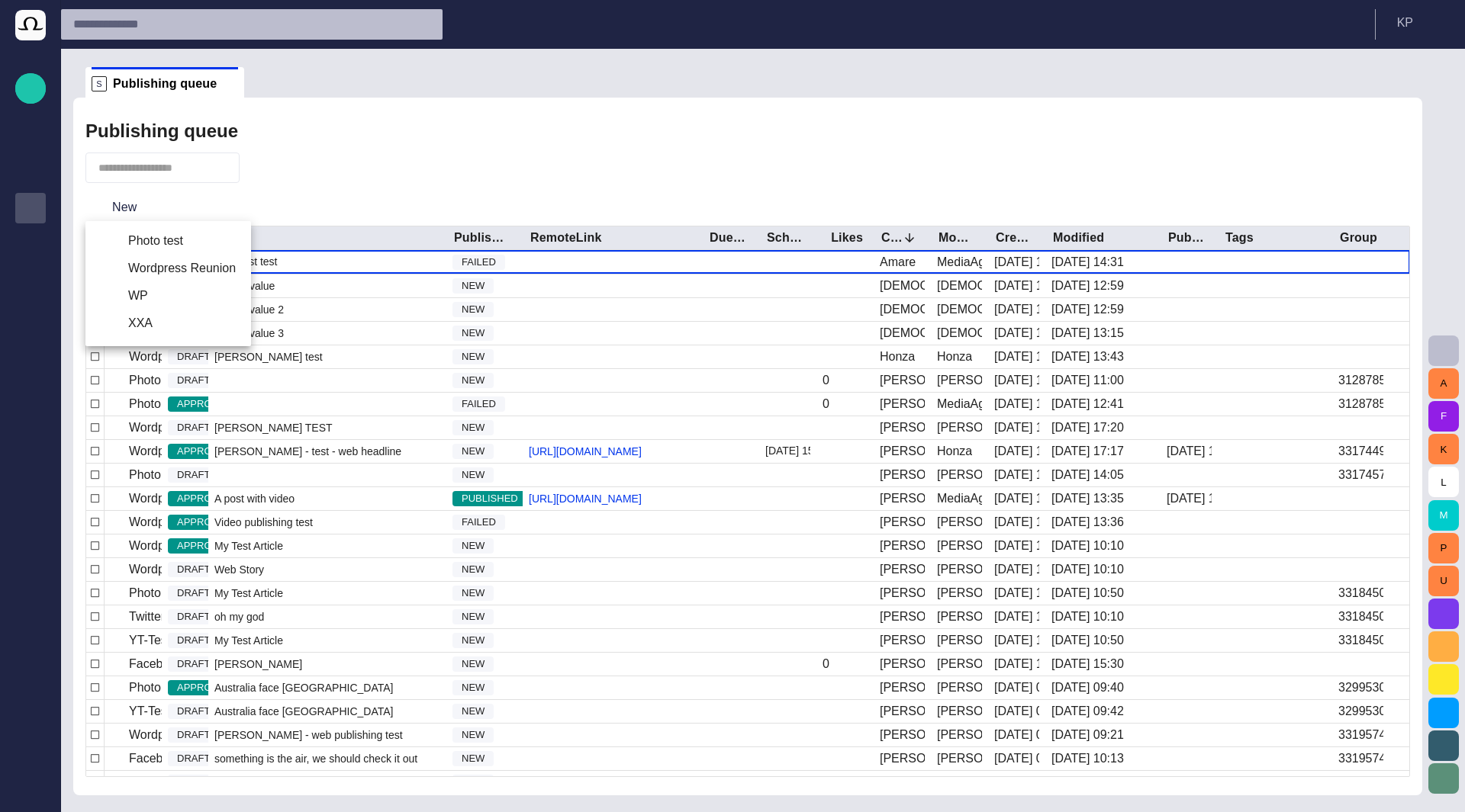
click at [657, 201] on div at bounding box center [732, 406] width 1465 height 812
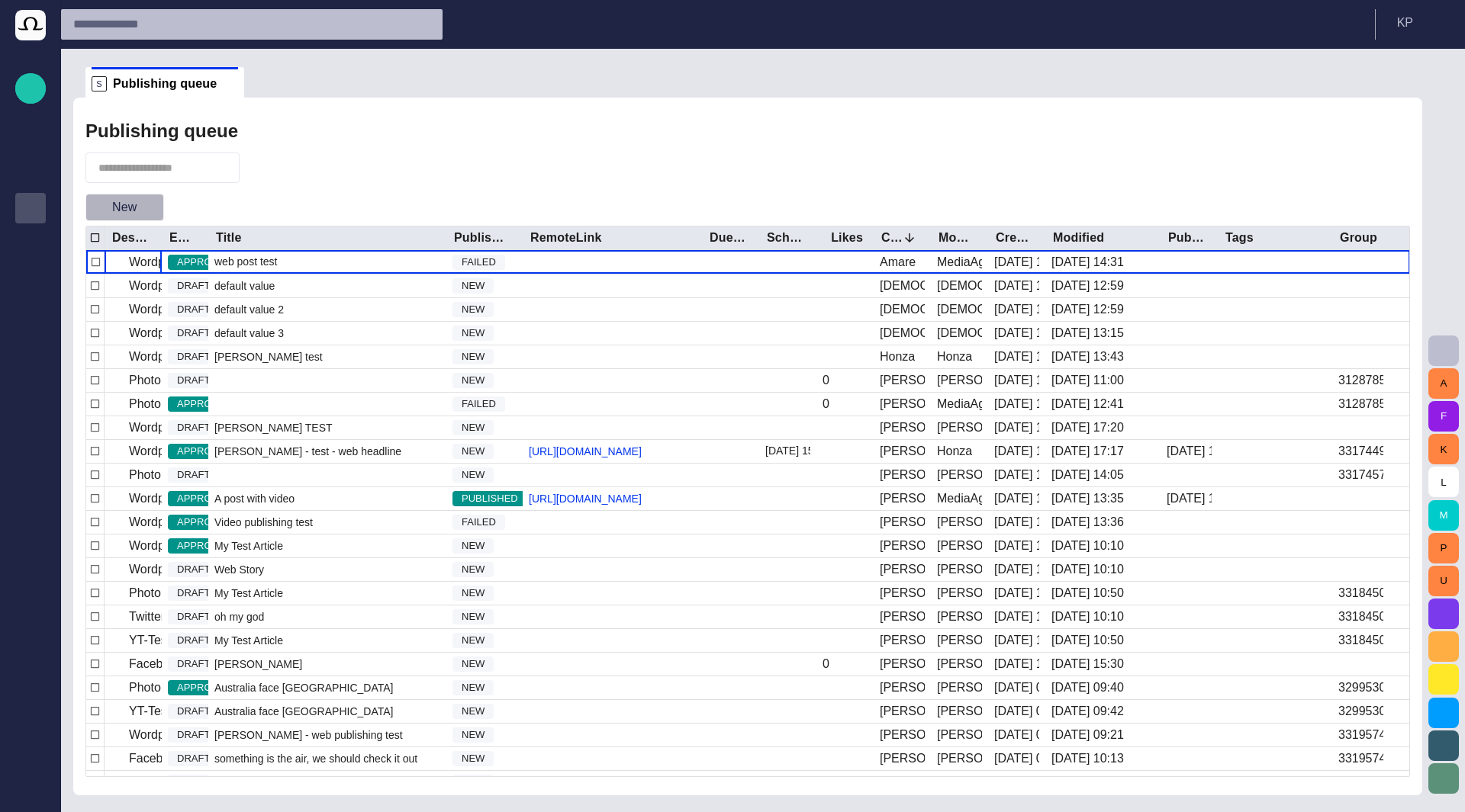
click at [148, 213] on span "button" at bounding box center [151, 207] width 16 height 16
